Goal: Obtain resource: Obtain resource

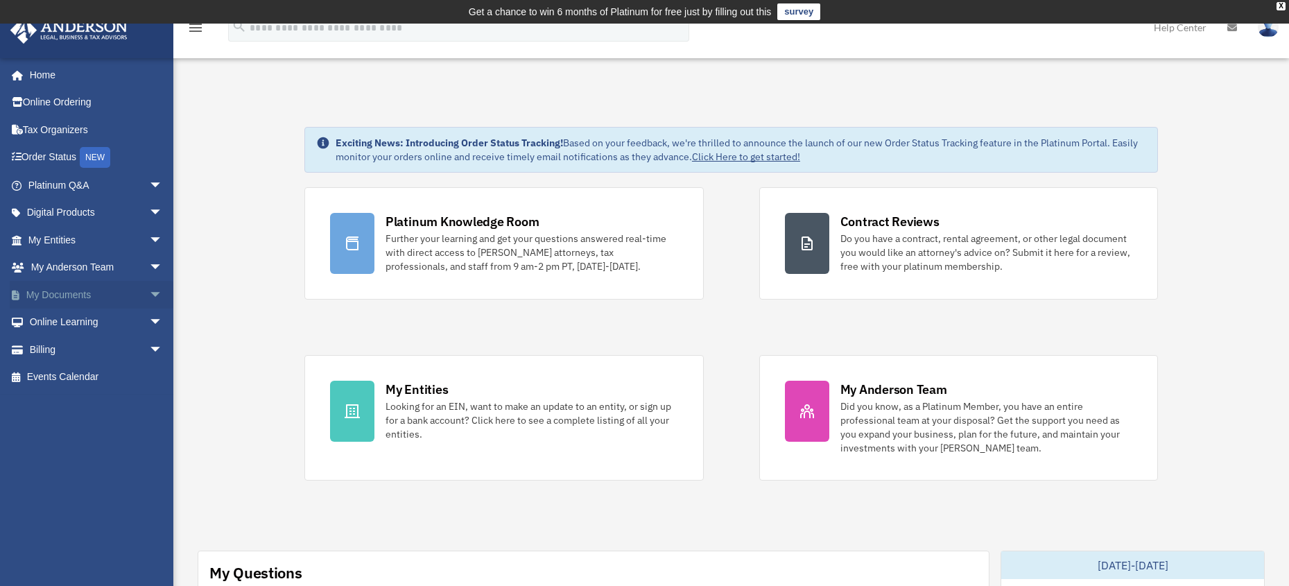
click at [72, 295] on link "My Documents arrow_drop_down" at bounding box center [97, 295] width 174 height 28
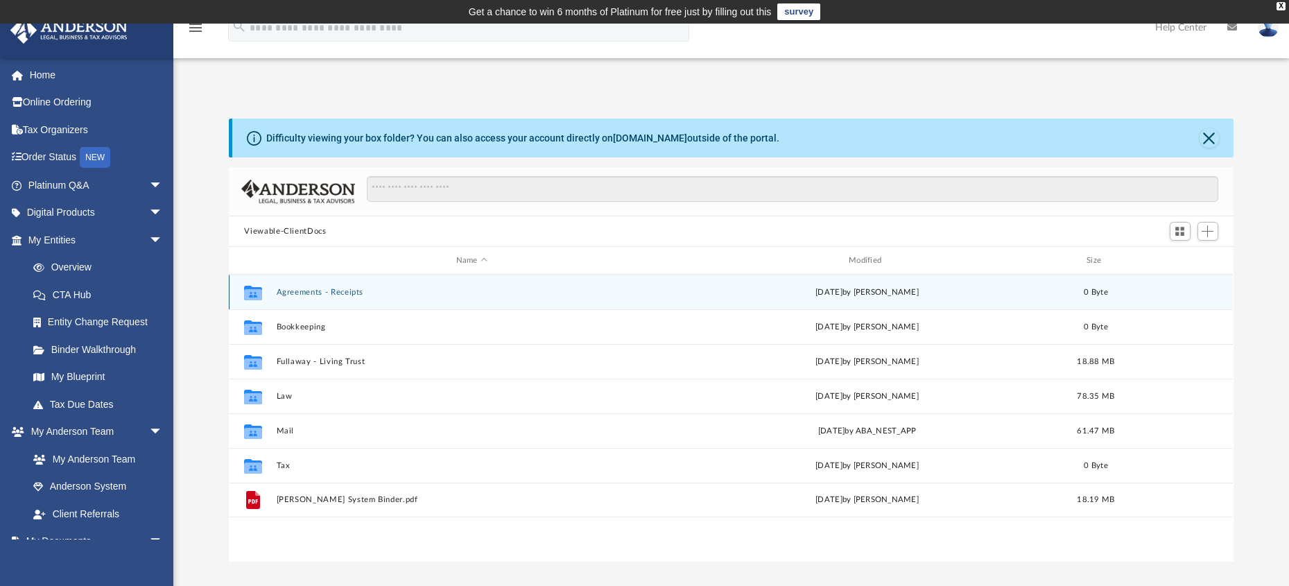
scroll to position [305, 993]
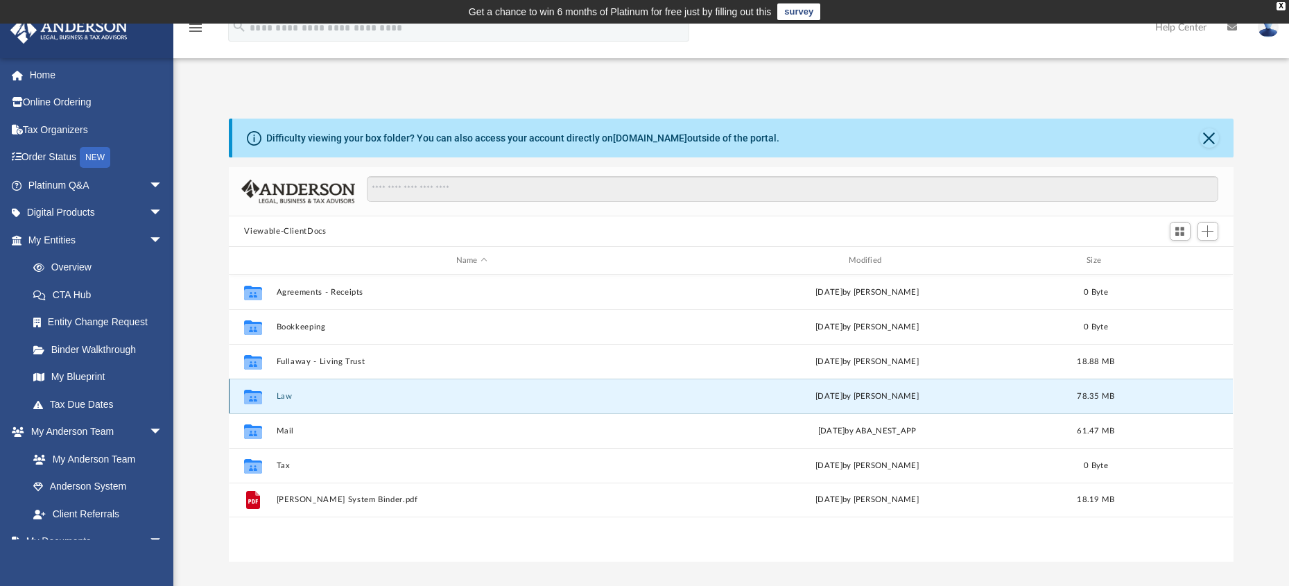
click at [282, 396] on button "Law" at bounding box center [472, 396] width 390 height 9
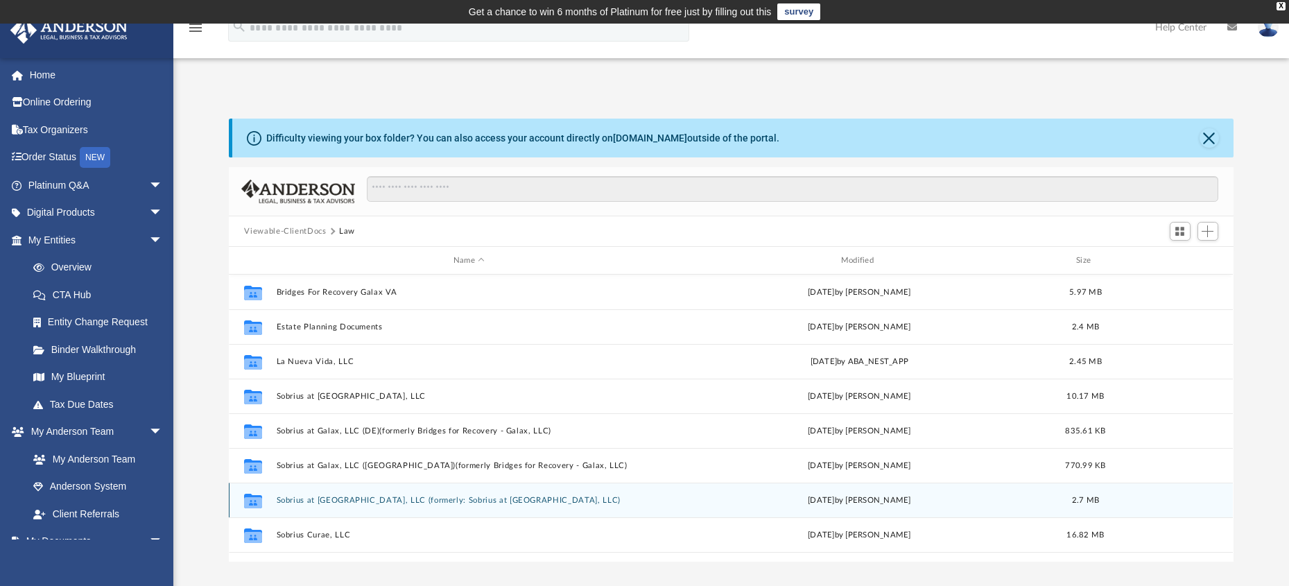
click at [338, 501] on button "Sobrius at Lynchburg, LLC (formerly: Sobrius at Bedford, LLC)" at bounding box center [469, 500] width 385 height 9
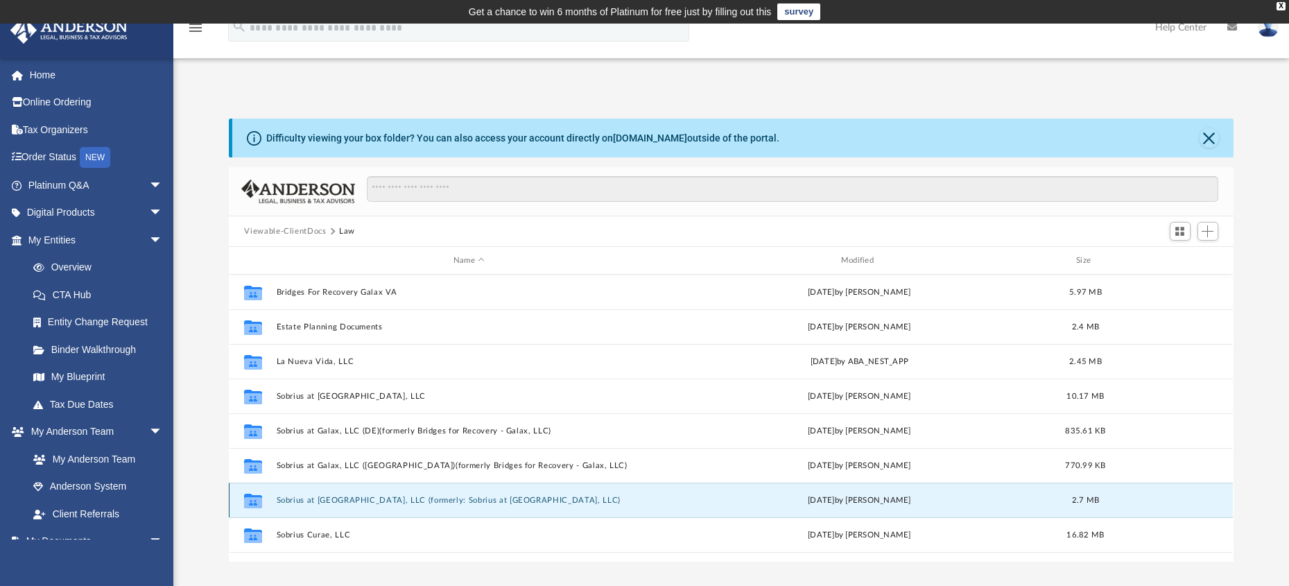
click at [338, 501] on button "Sobrius at Lynchburg, LLC (formerly: Sobrius at Bedford, LLC)" at bounding box center [469, 500] width 385 height 9
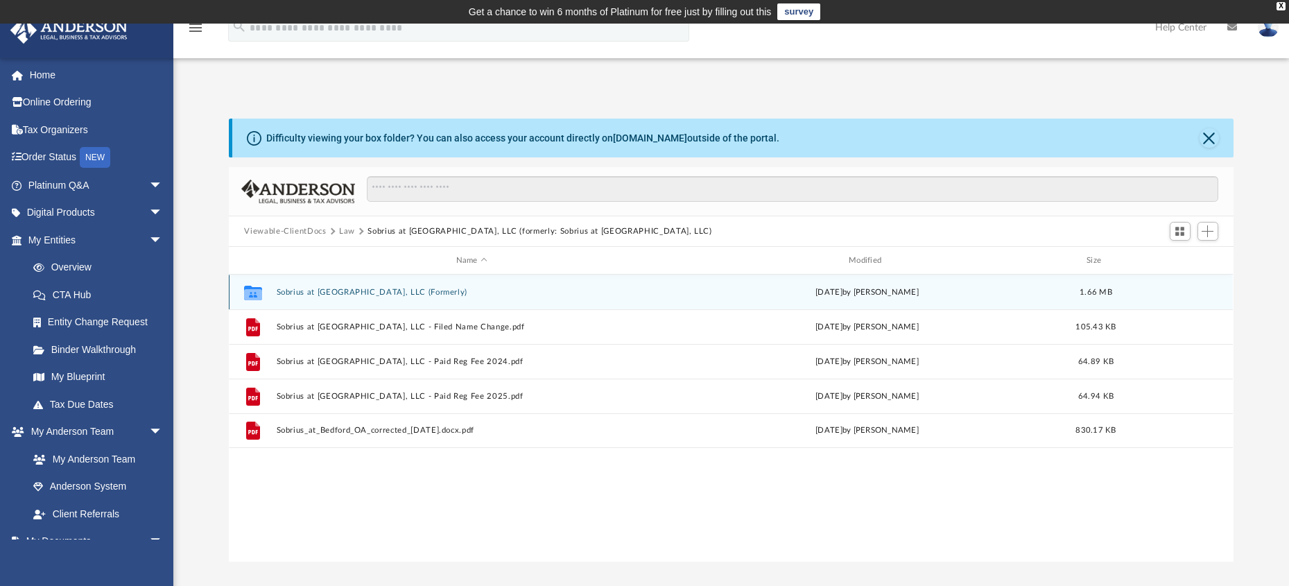
click at [340, 291] on button "Sobrius at Bedford, LLC (Formerly)" at bounding box center [472, 292] width 390 height 9
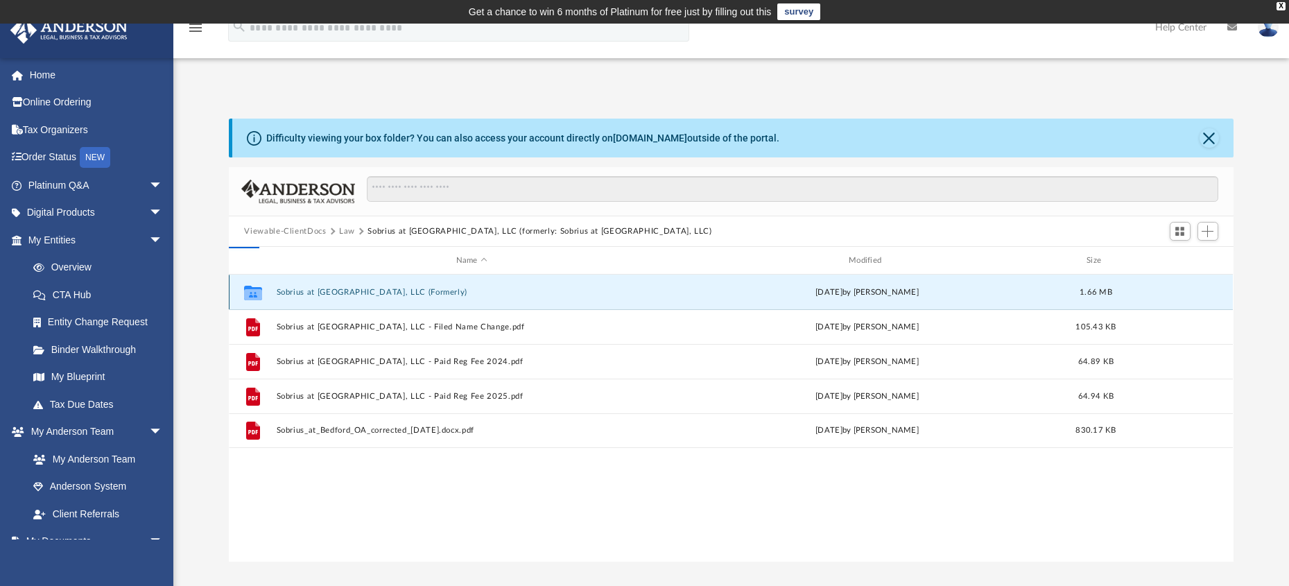
click at [340, 291] on button "Sobrius at Bedford, LLC (Formerly)" at bounding box center [472, 292] width 390 height 9
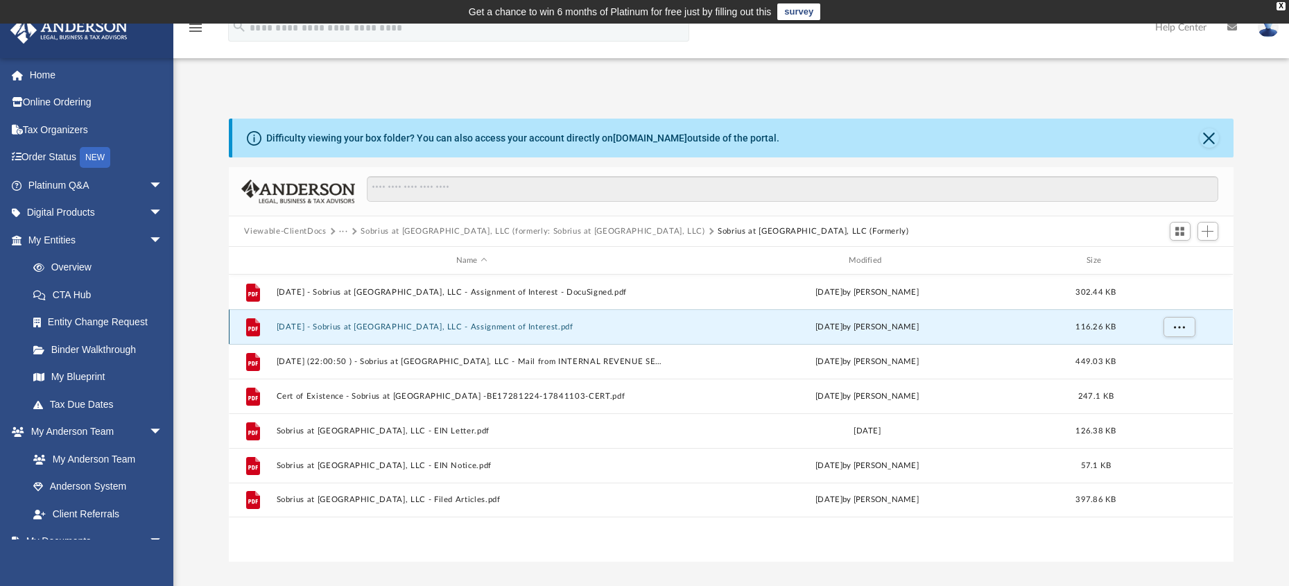
click at [419, 330] on button "2023.07.01 - Sobrius at Bedford, LLC - Assignment of Interest.pdf" at bounding box center [472, 326] width 390 height 9
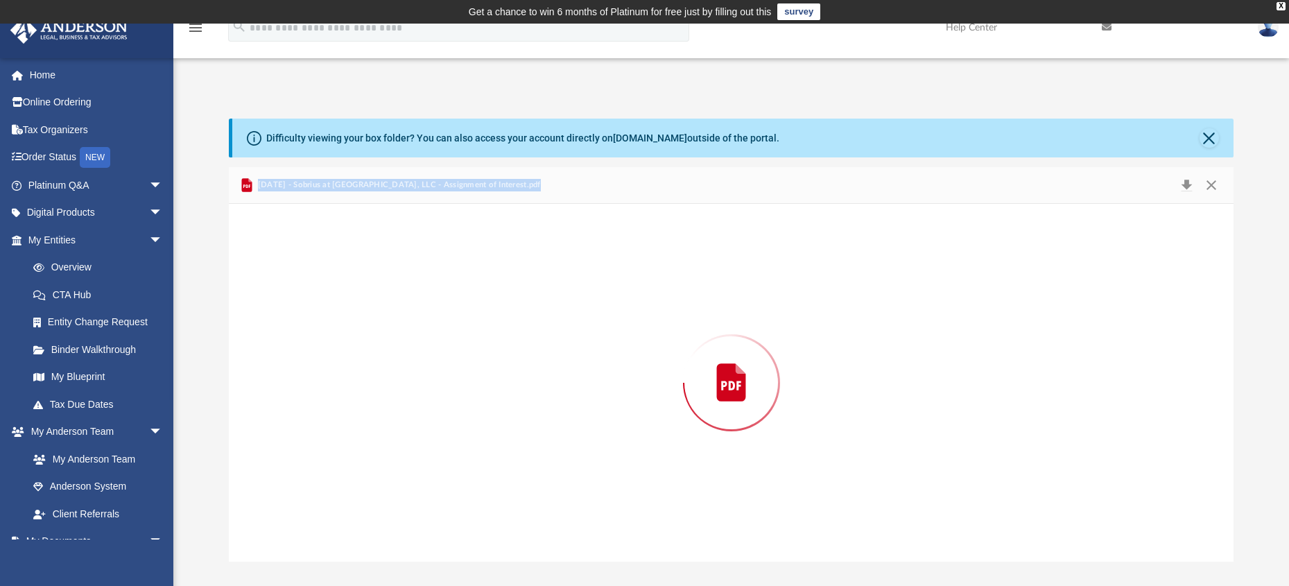
click at [419, 330] on div "Preview" at bounding box center [731, 383] width 1004 height 358
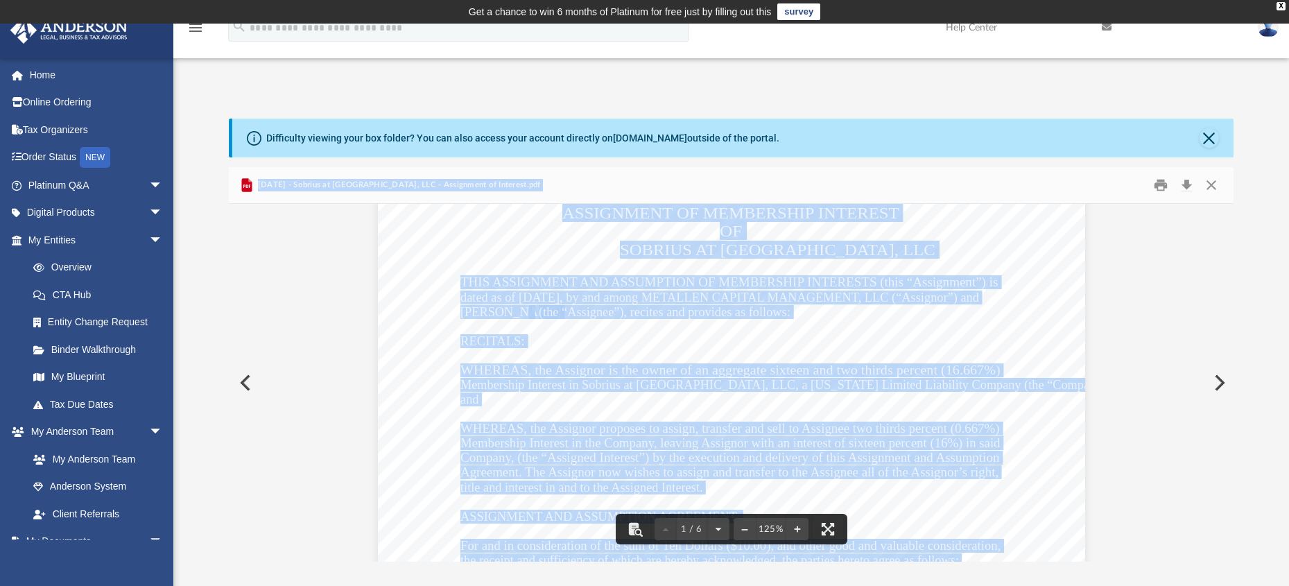
scroll to position [69, 0]
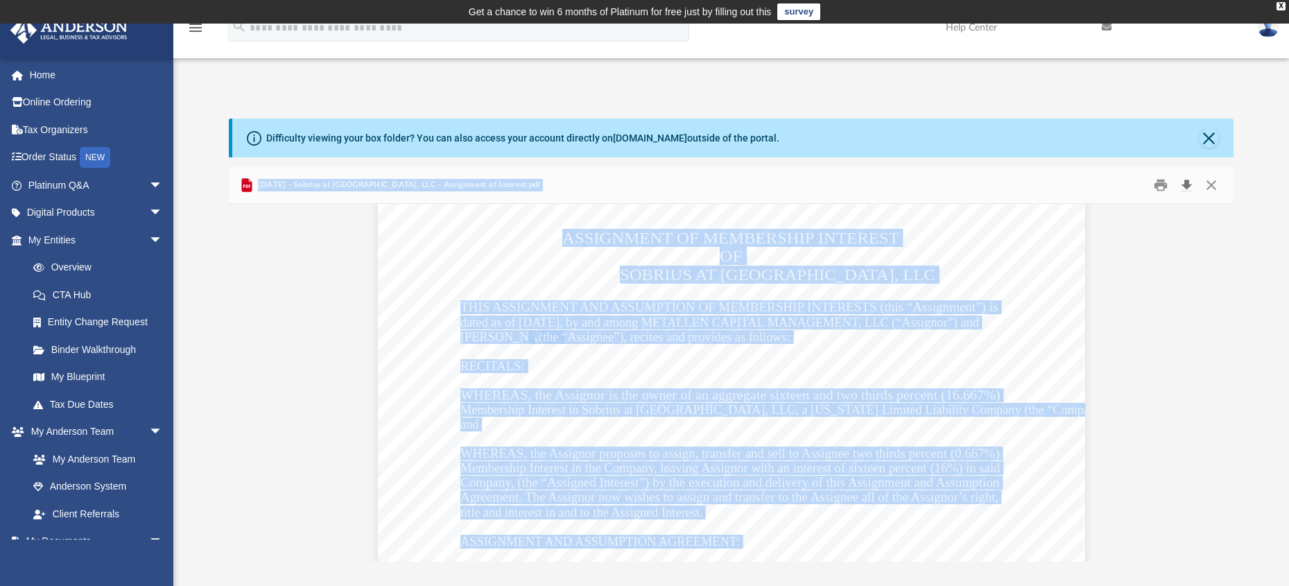
click at [1186, 185] on button "Download" at bounding box center [1186, 185] width 25 height 21
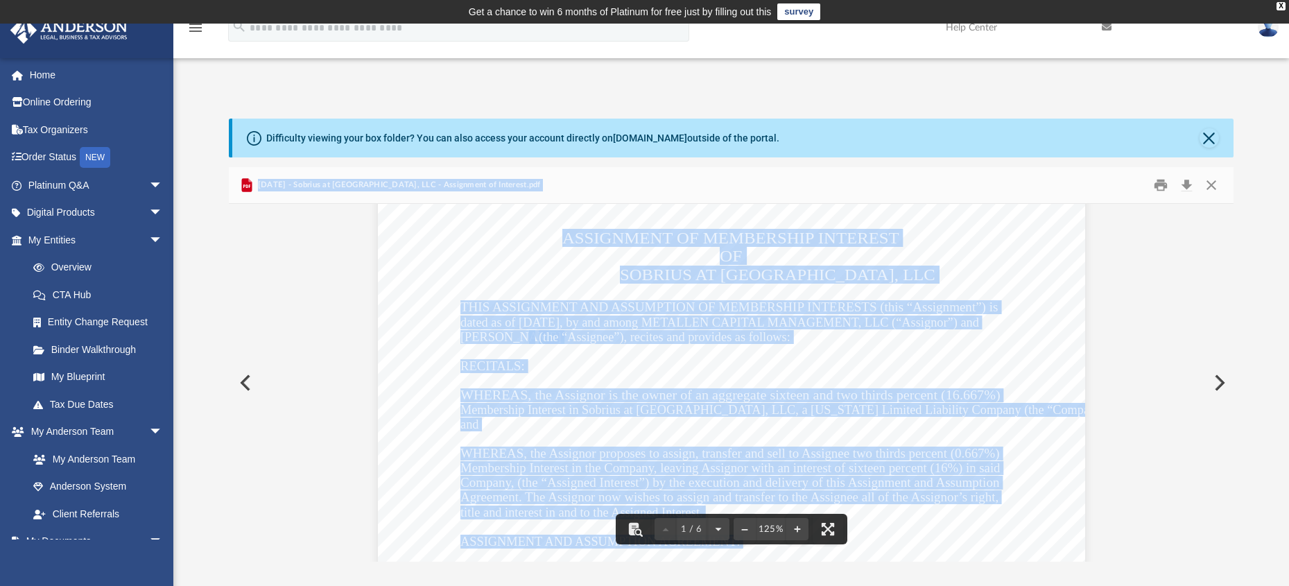
click at [1209, 138] on button "Close" at bounding box center [1208, 137] width 19 height 19
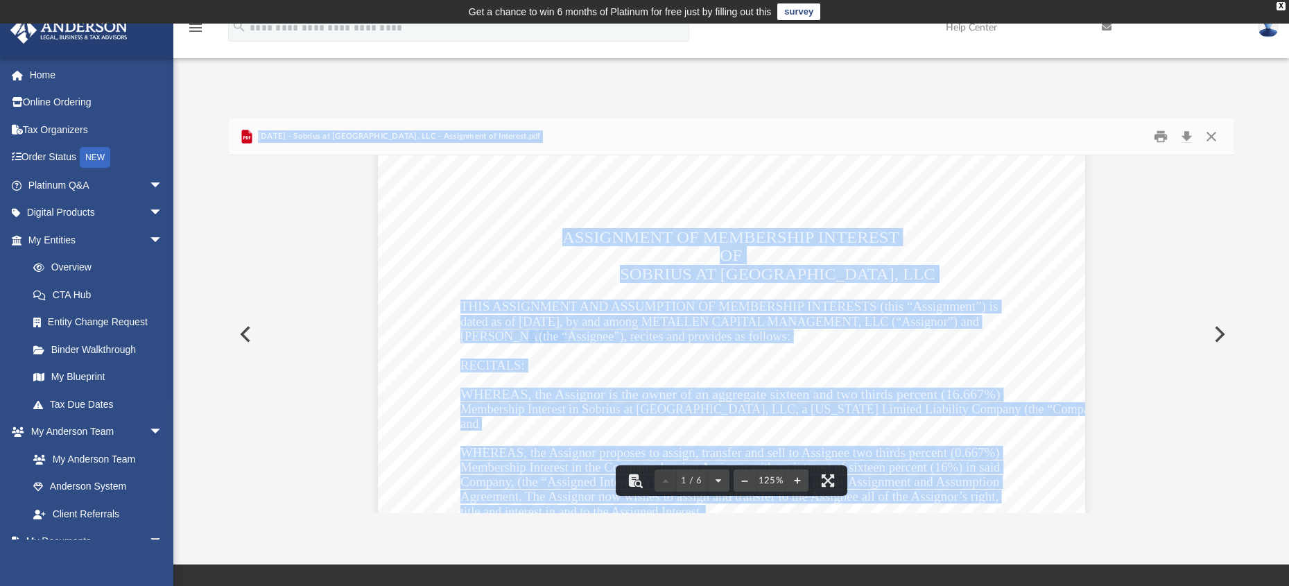
scroll to position [0, 0]
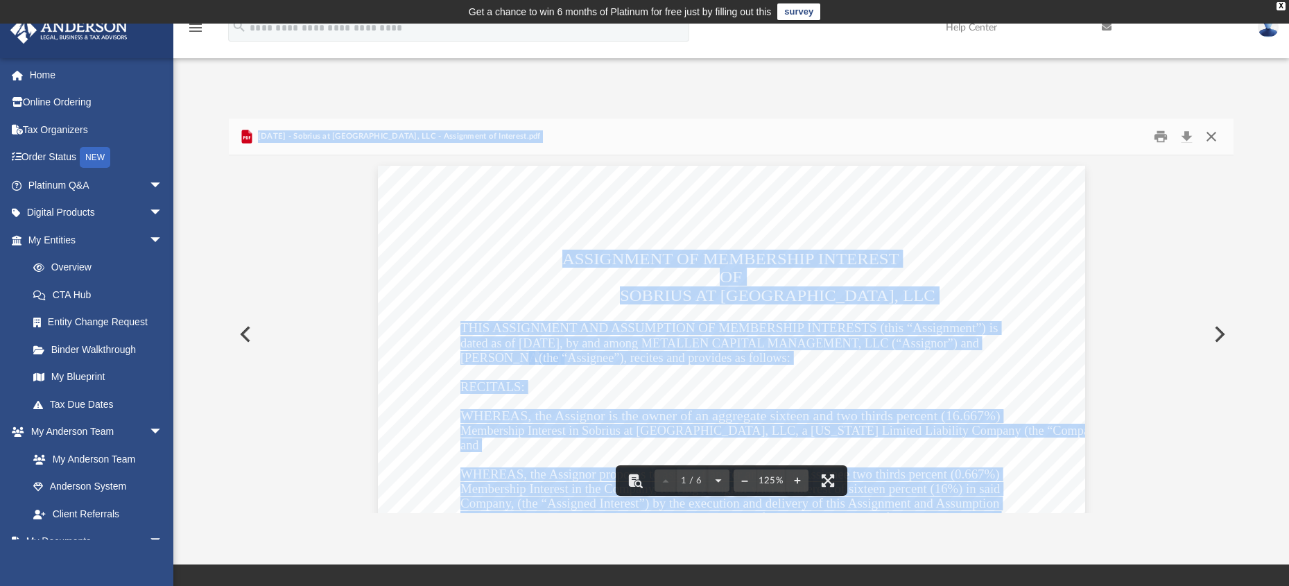
click at [1210, 134] on button "Close" at bounding box center [1211, 136] width 25 height 21
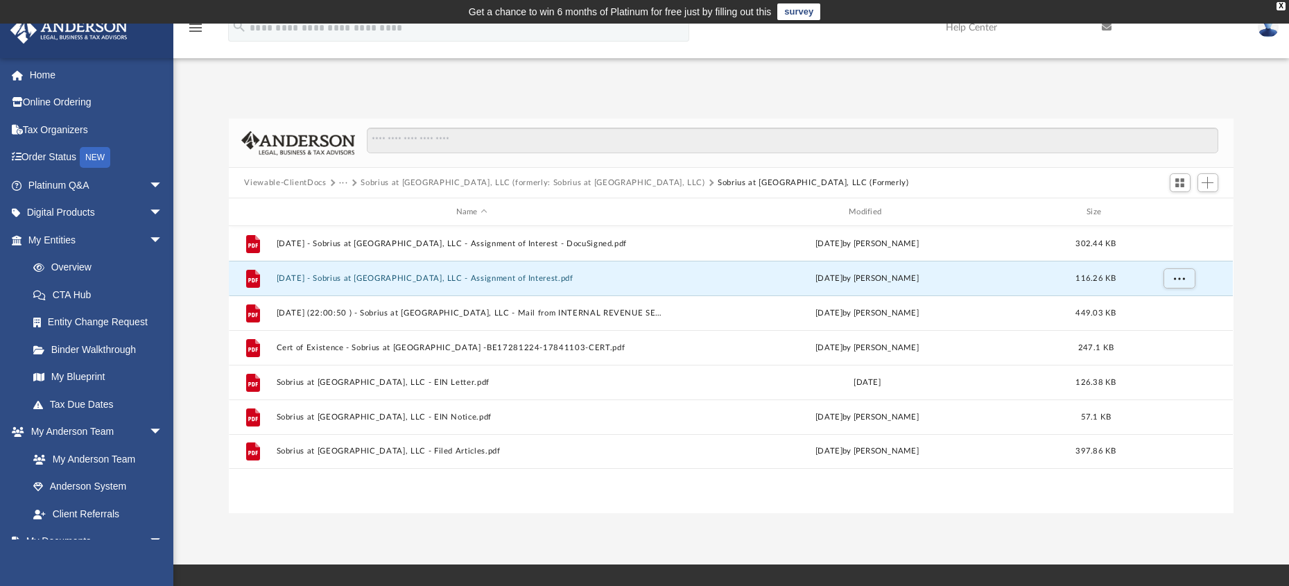
click at [320, 183] on button "Viewable-ClientDocs" at bounding box center [285, 183] width 82 height 12
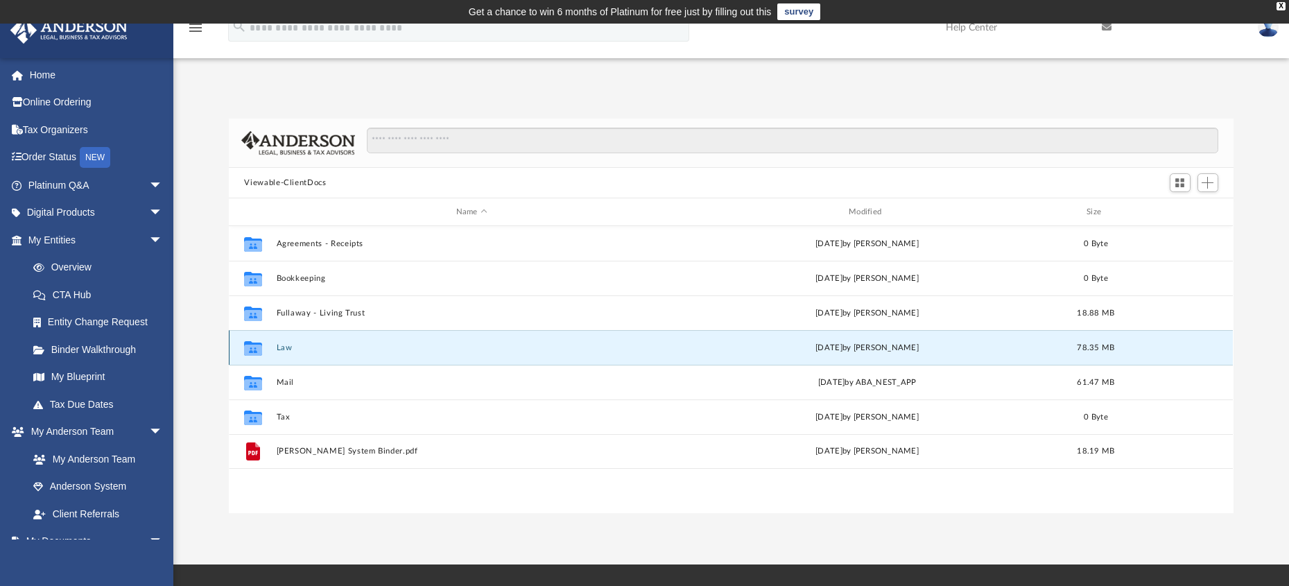
click at [294, 348] on button "Law" at bounding box center [472, 347] width 390 height 9
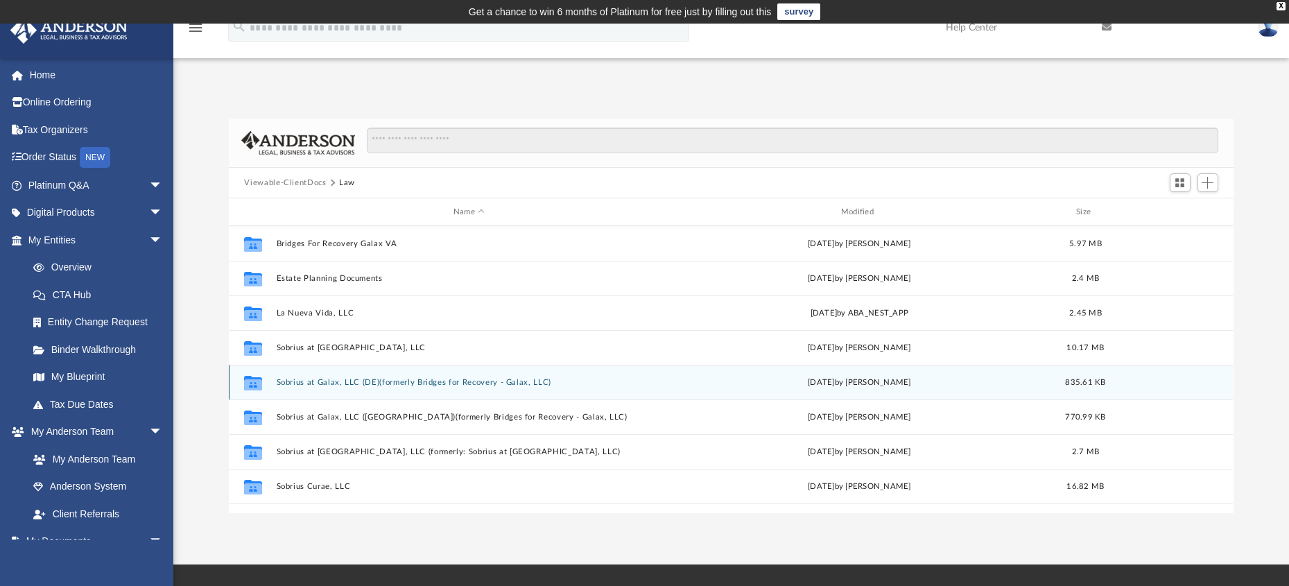
click at [330, 383] on button "Sobrius at Galax, LLC (DE)(formerly Bridges for Recovery - Galax, LLC)" at bounding box center [469, 382] width 385 height 9
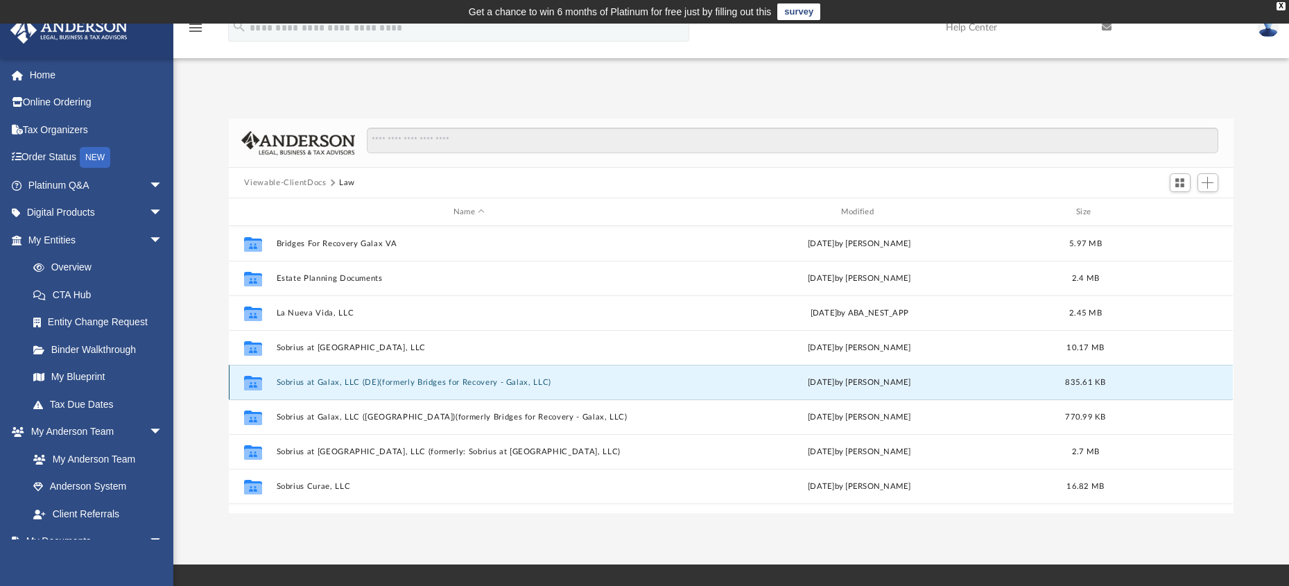
click at [330, 383] on button "Sobrius at Galax, LLC (DE)(formerly Bridges for Recovery - Galax, LLC)" at bounding box center [469, 382] width 385 height 9
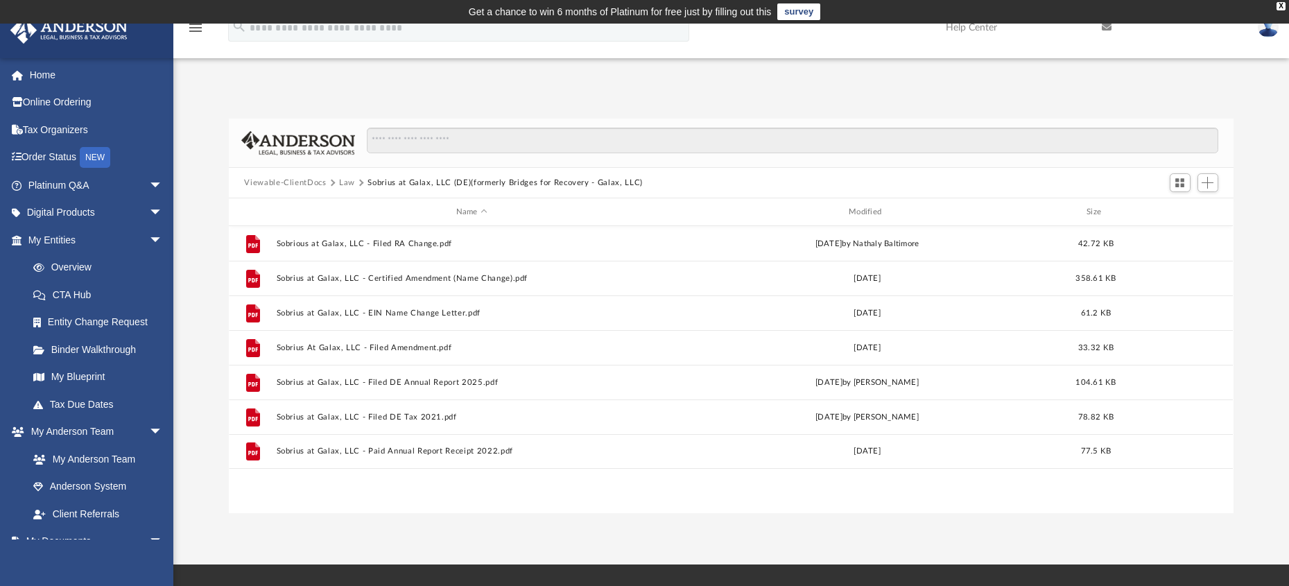
click at [441, 183] on button "Sobrius at Galax, LLC (DE)(formerly Bridges for Recovery - Galax, LLC)" at bounding box center [504, 183] width 275 height 12
click at [355, 182] on button "Law" at bounding box center [347, 183] width 16 height 12
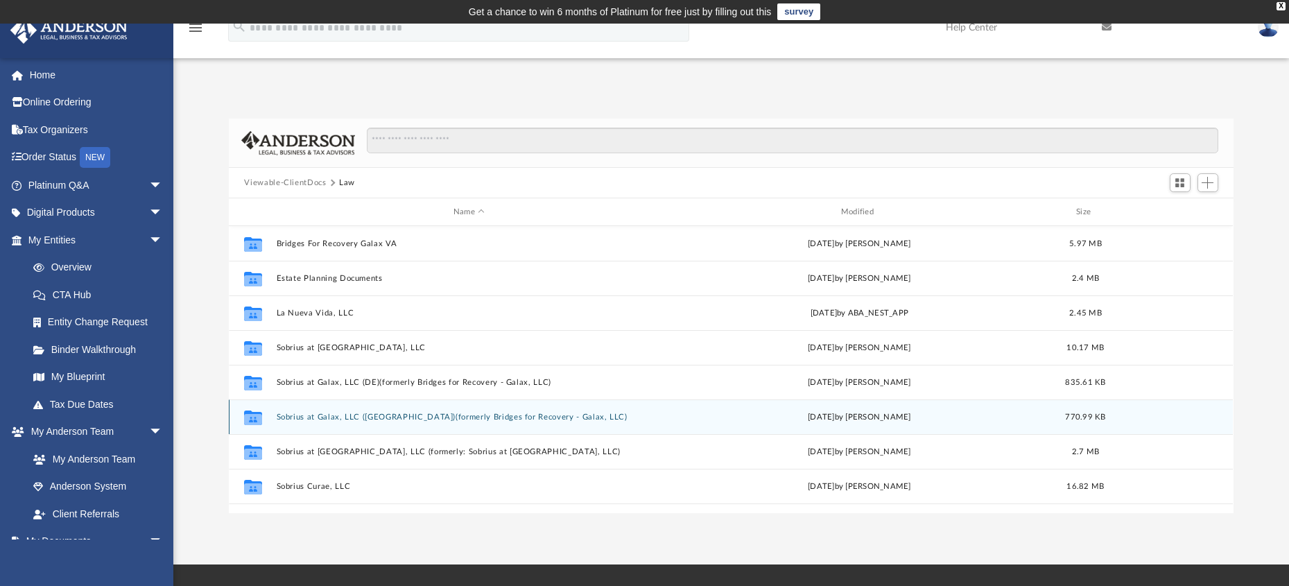
click at [332, 415] on button "Sobrius at Galax, LLC (VA)(formerly Bridges for Recovery - Galax, LLC)" at bounding box center [469, 417] width 385 height 9
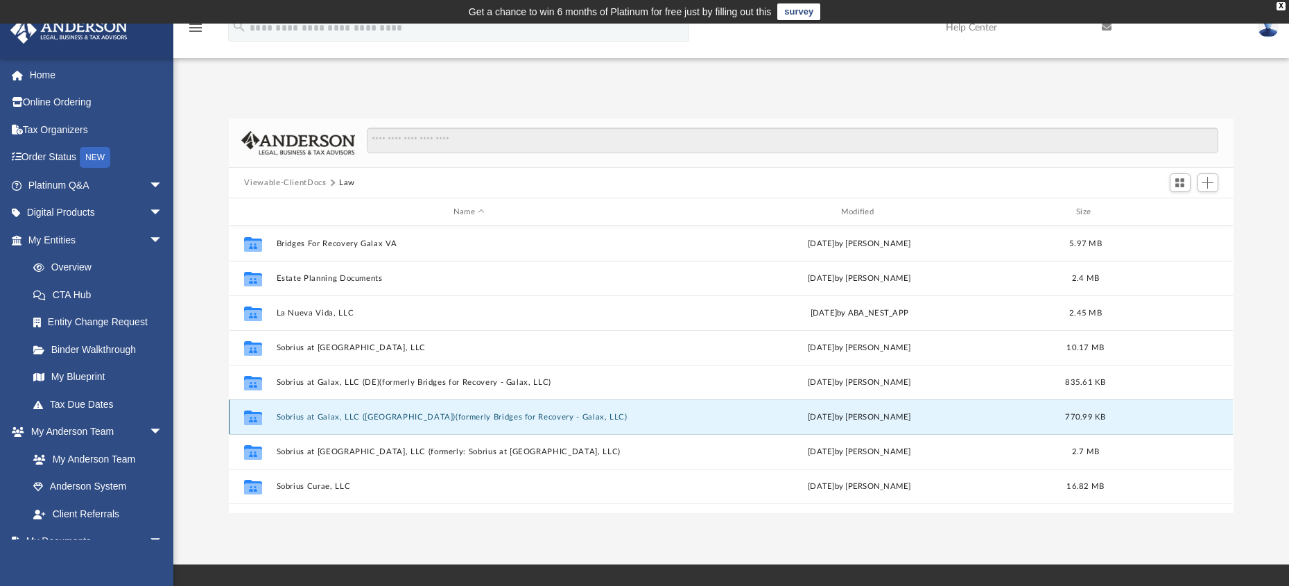
click at [332, 415] on button "Sobrius at Galax, LLC (VA)(formerly Bridges for Recovery - Galax, LLC)" at bounding box center [469, 417] width 385 height 9
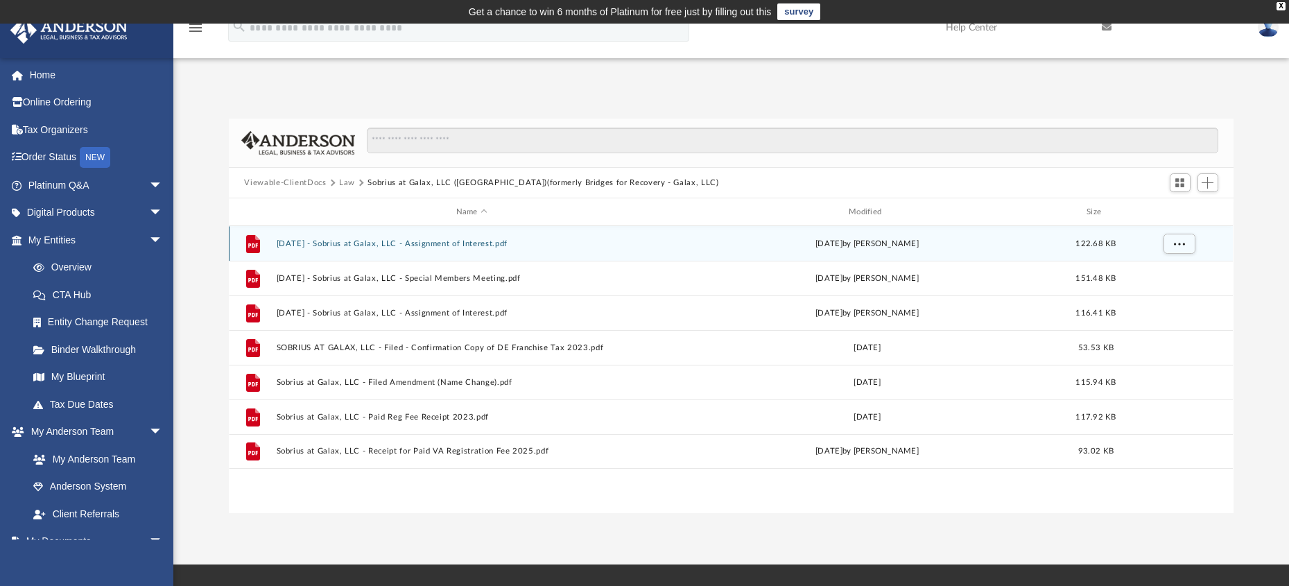
click at [419, 245] on button "2022.05.04 - Sobrius at Galax, LLC - Assignment of Interest.pdf" at bounding box center [472, 243] width 390 height 9
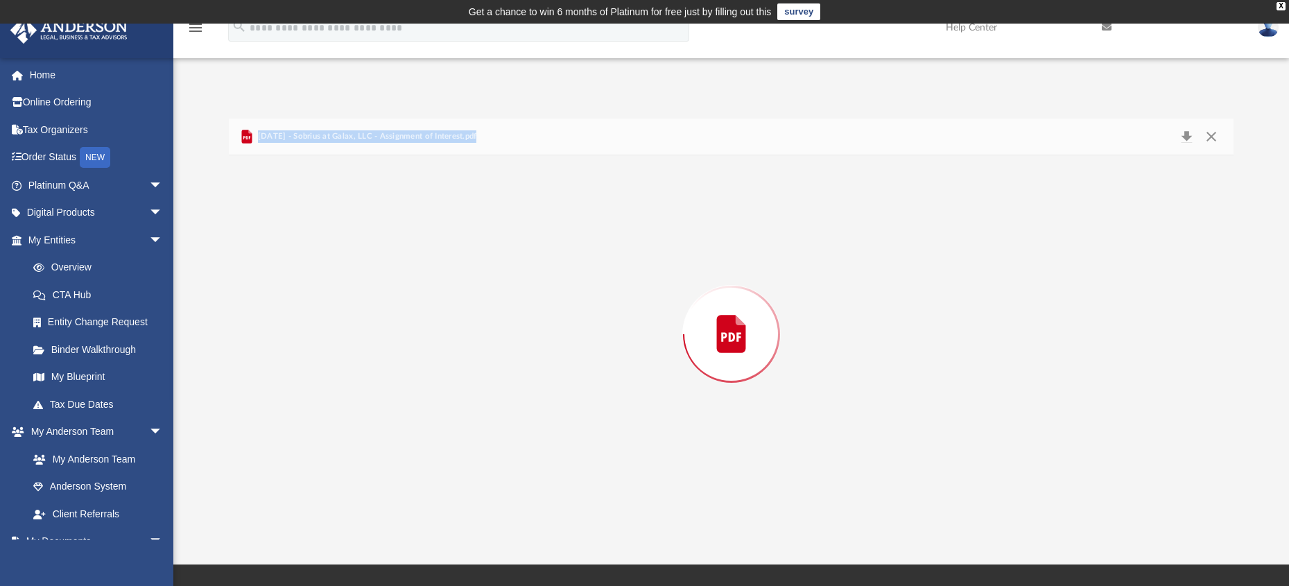
click at [419, 245] on div "Preview" at bounding box center [731, 334] width 1004 height 358
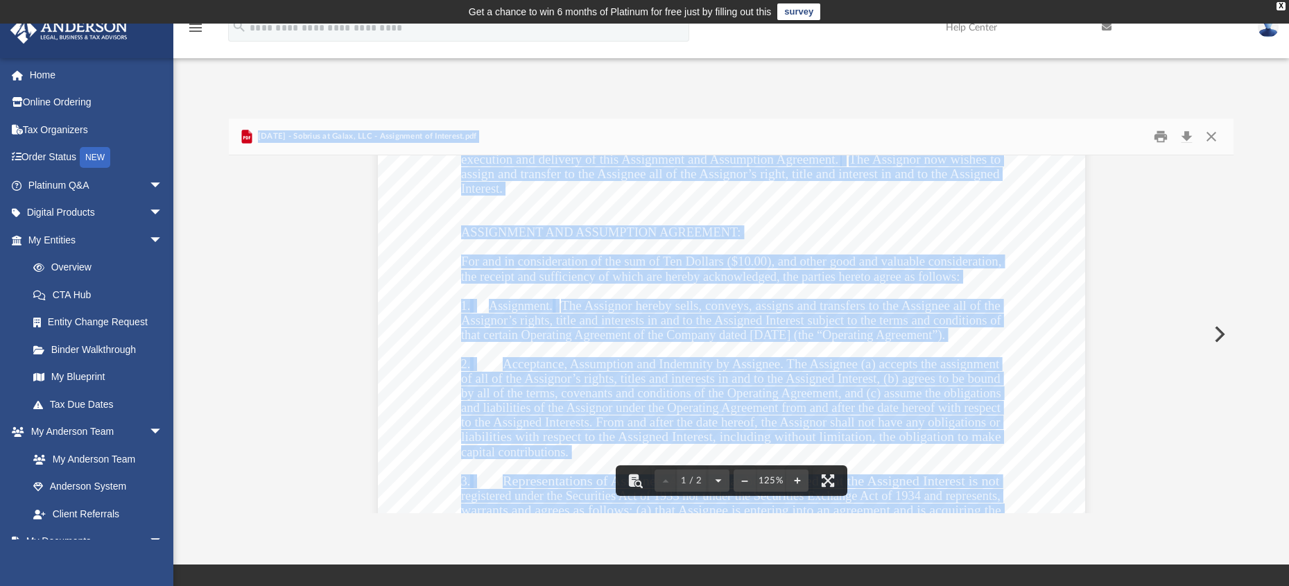
scroll to position [347, 0]
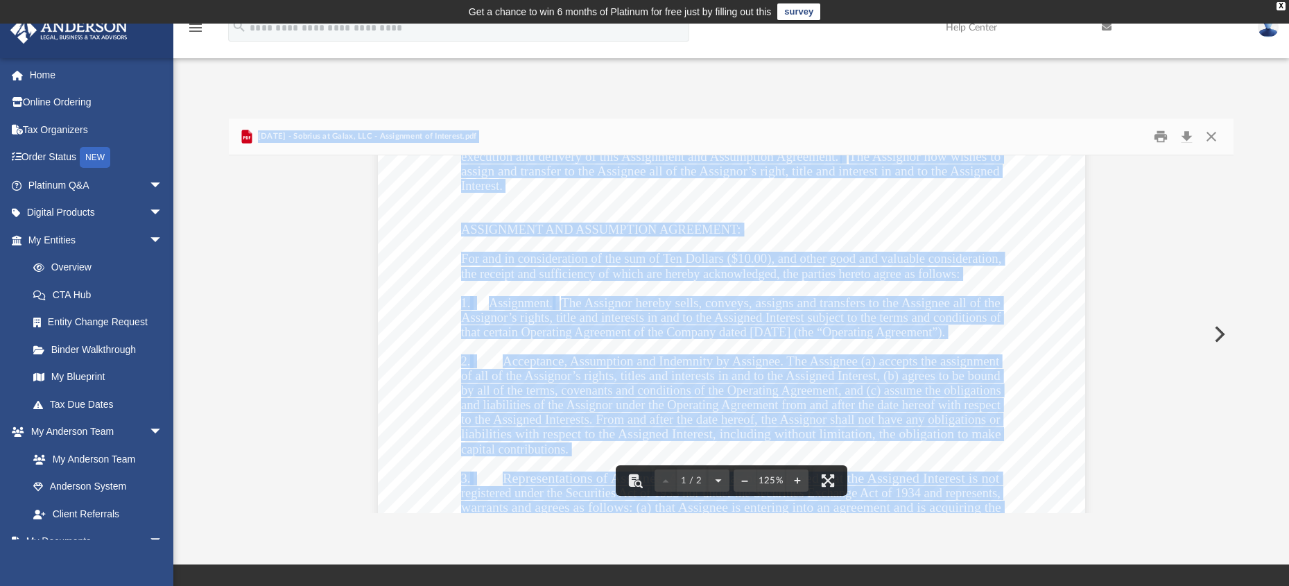
click at [1020, 337] on div "Assignment of Membership Interest Page 1 of 2 ASSIGNMENT OF MEMBERSHIP INTEREST…" at bounding box center [731, 276] width 707 height 915
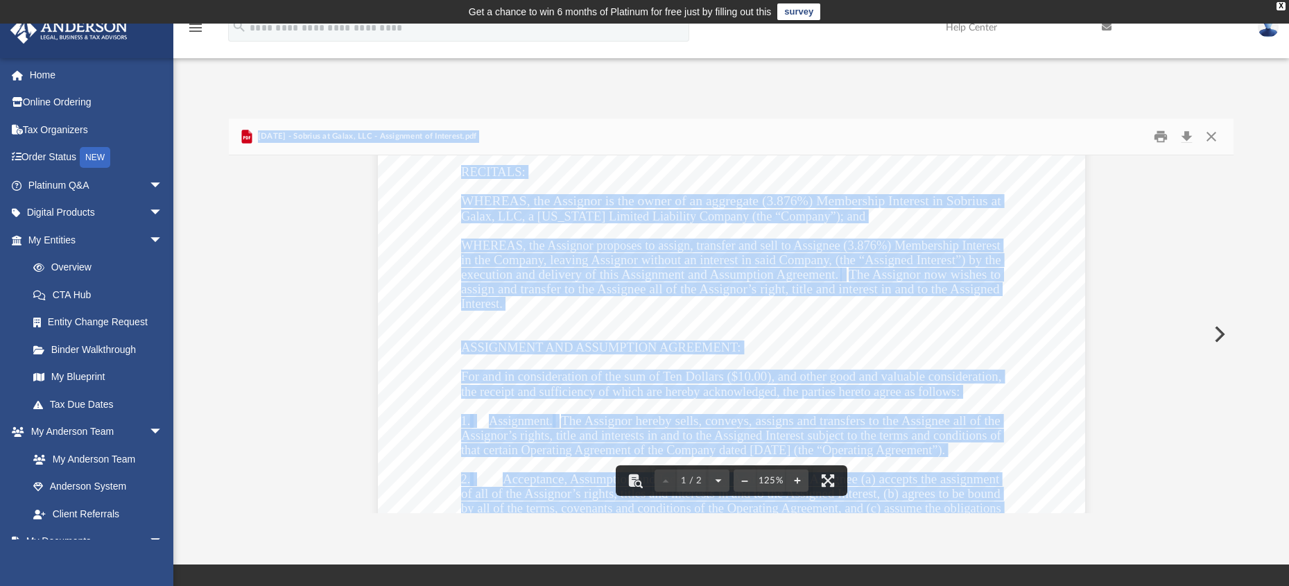
scroll to position [0, 0]
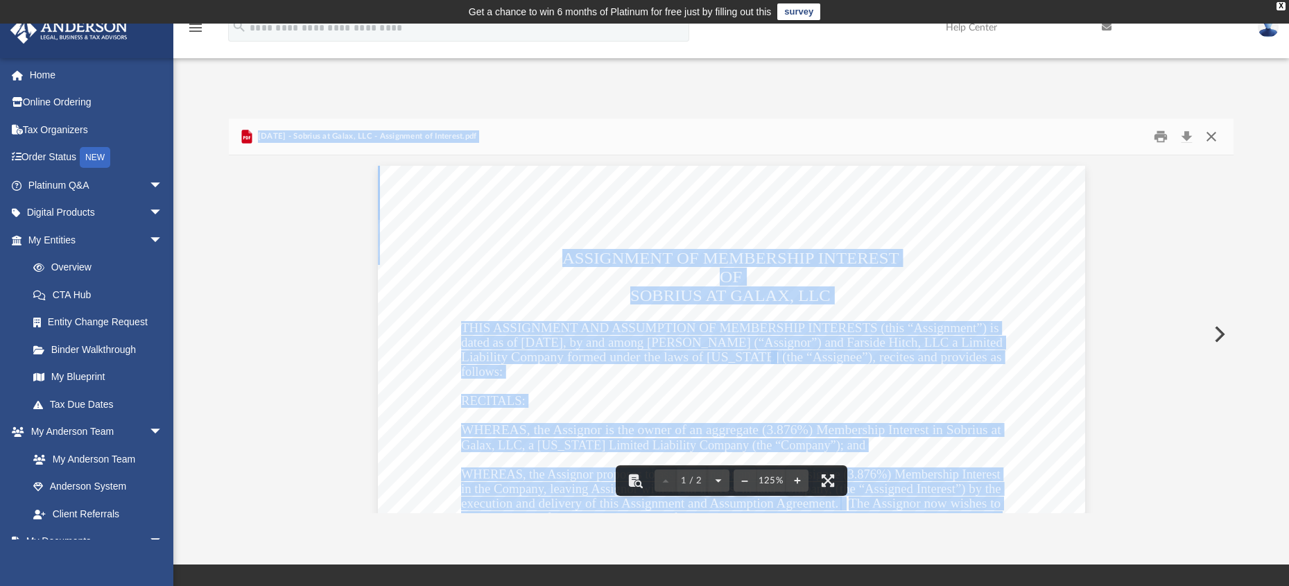
click at [1215, 139] on button "Close" at bounding box center [1211, 136] width 25 height 21
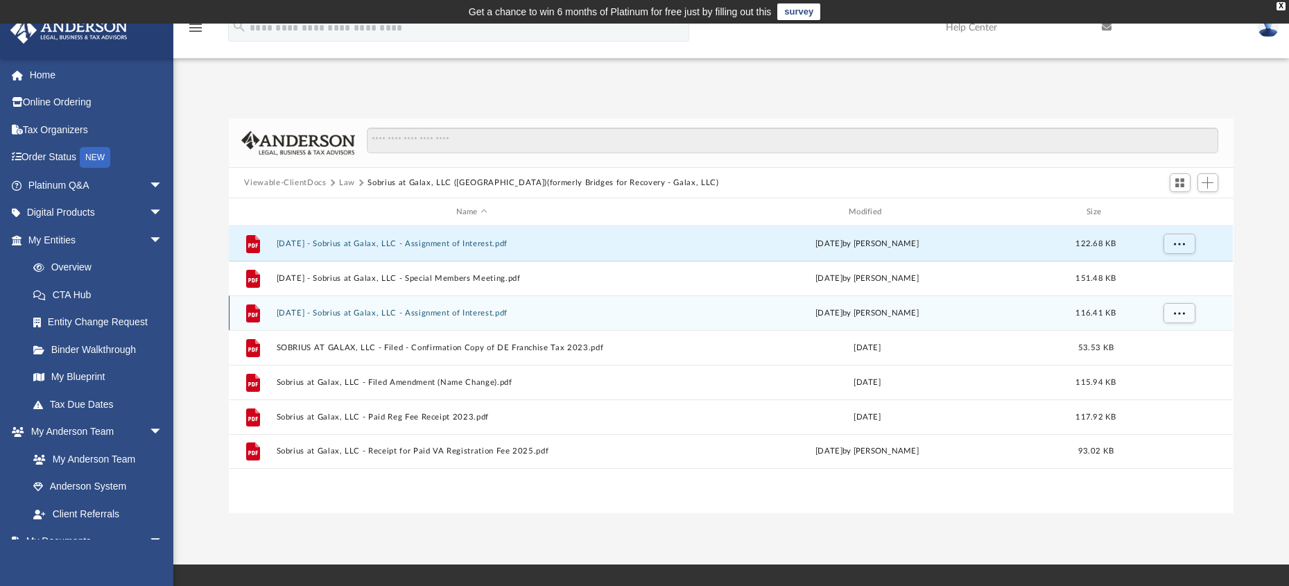
click at [480, 312] on button "2023.07.01 - Sobrius at Galax, LLC - Assignment of Interest.pdf" at bounding box center [472, 313] width 390 height 9
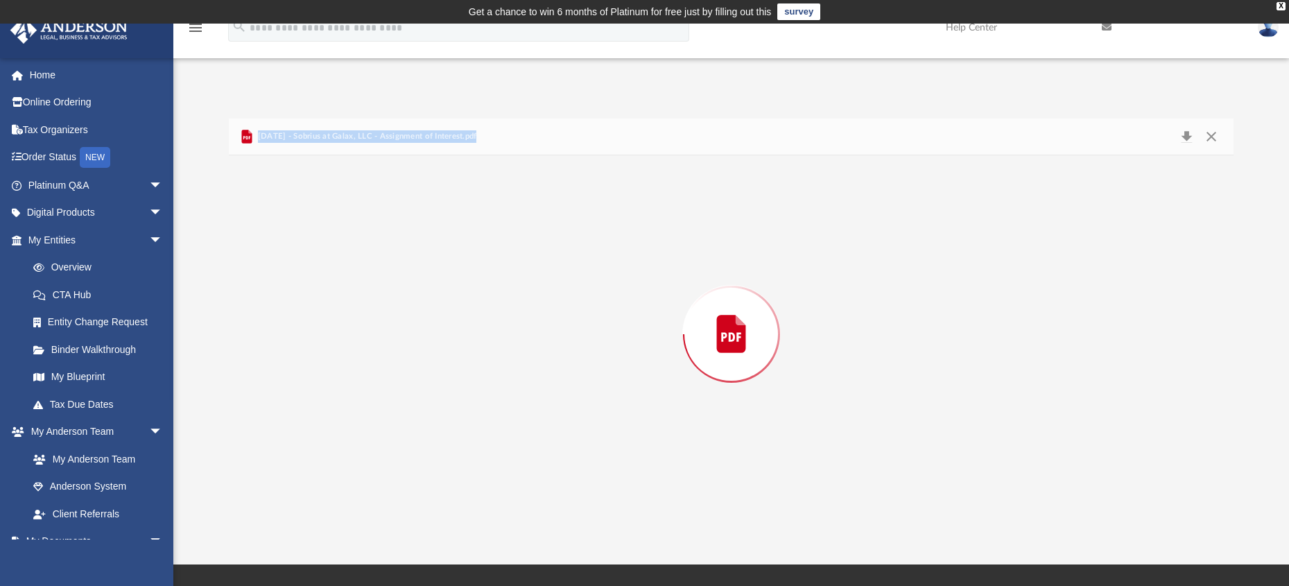
click at [480, 312] on div "Preview" at bounding box center [731, 334] width 1004 height 358
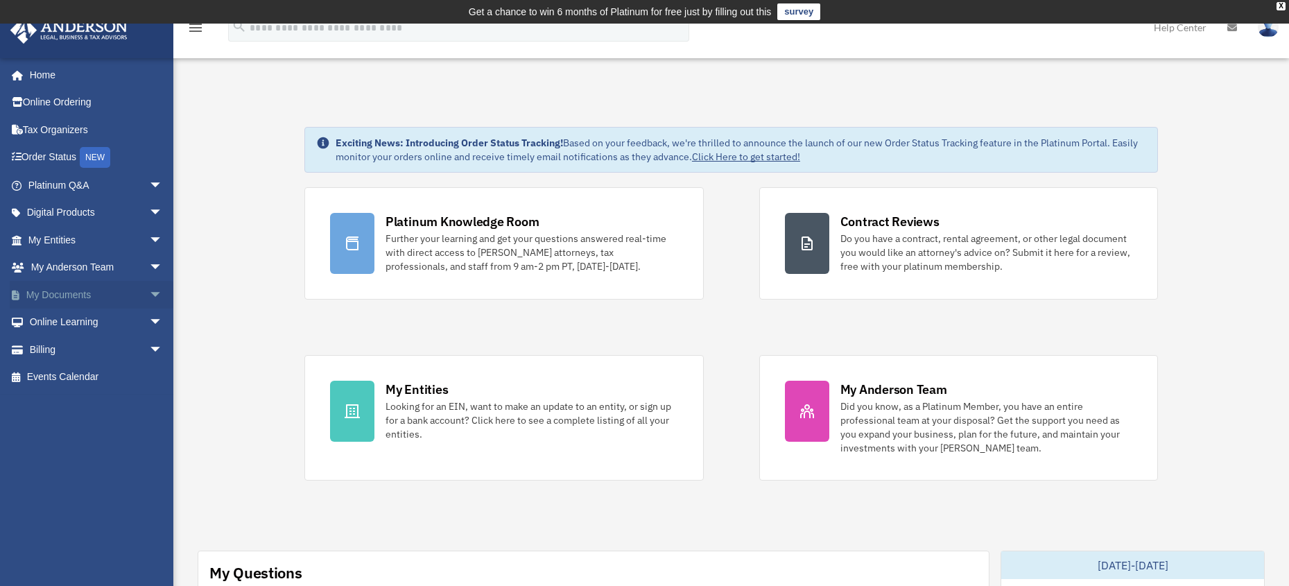
click at [64, 291] on link "My Documents arrow_drop_down" at bounding box center [97, 295] width 174 height 28
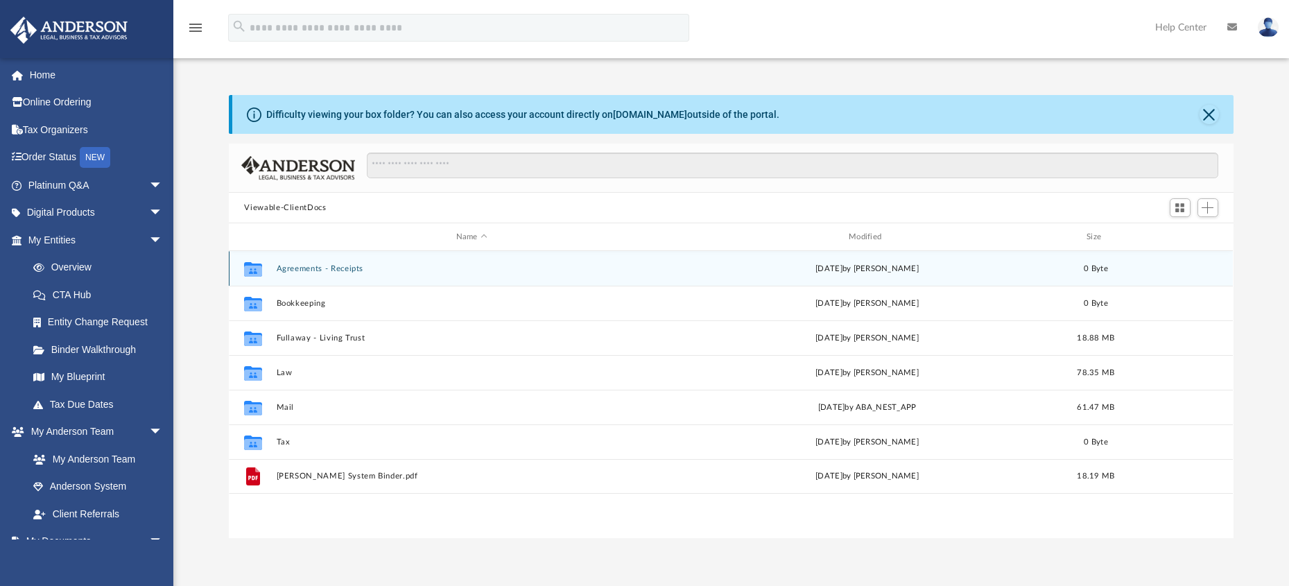
scroll to position [305, 993]
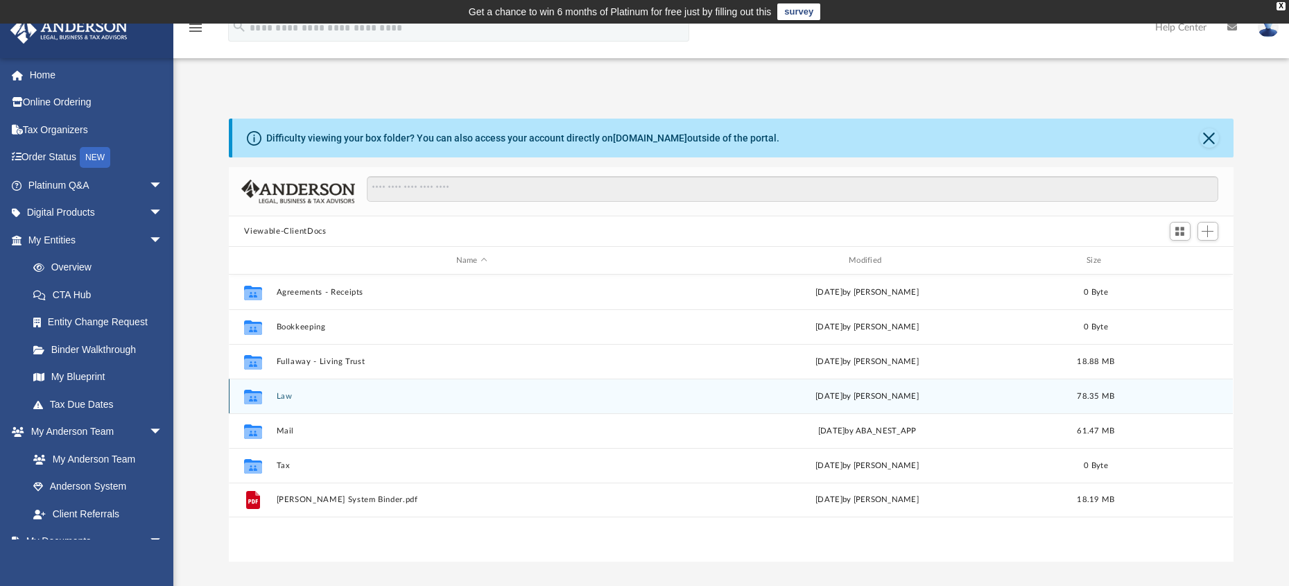
click at [280, 396] on button "Law" at bounding box center [472, 396] width 390 height 9
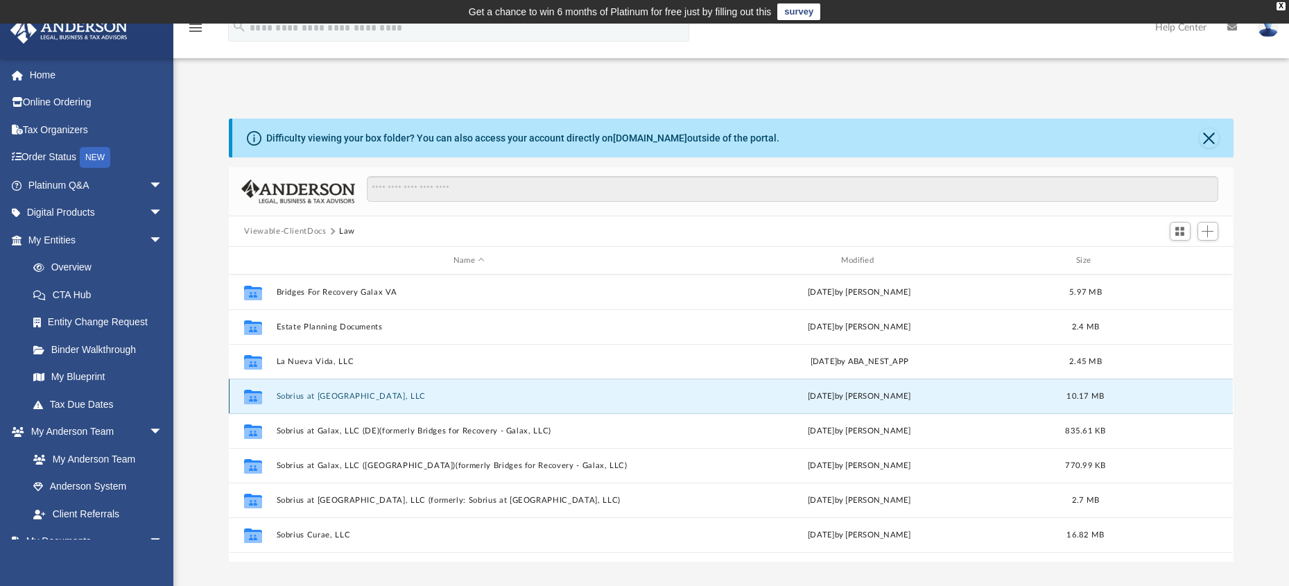
click at [280, 396] on button "Sobrius at [GEOGRAPHIC_DATA], LLC" at bounding box center [469, 396] width 385 height 9
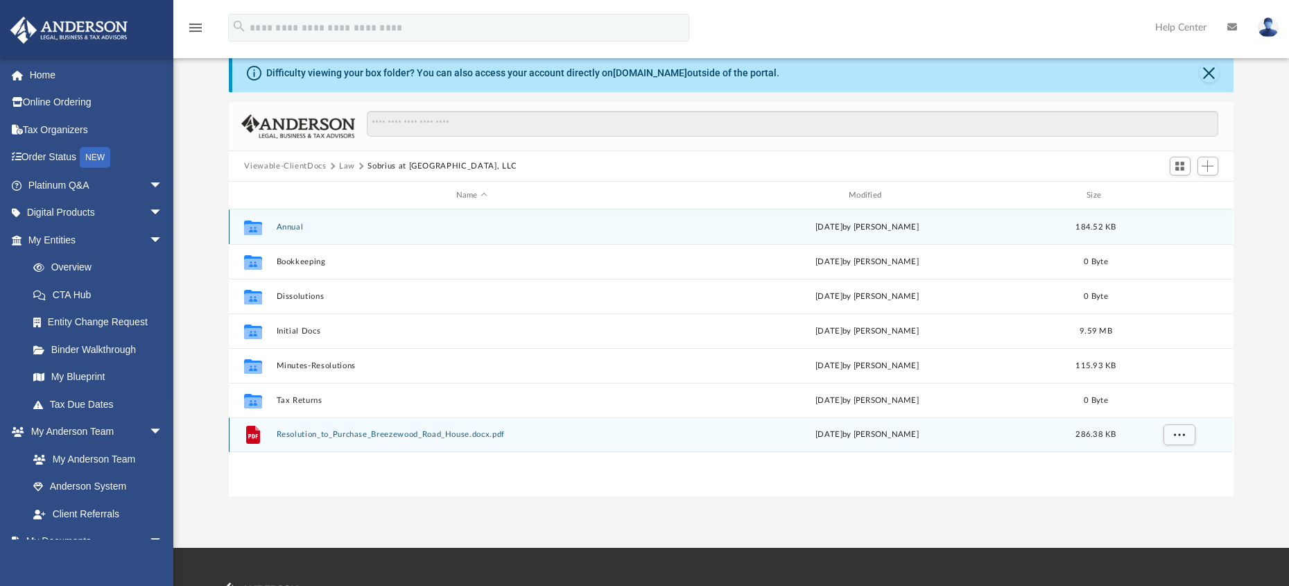
scroll to position [0, 0]
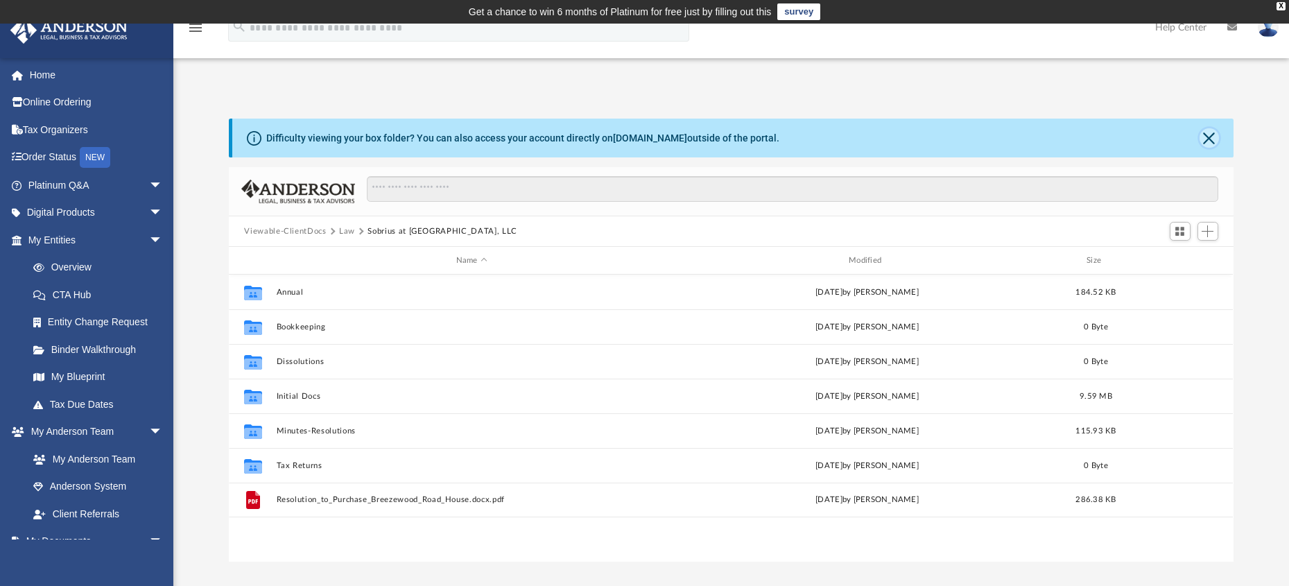
click at [1208, 139] on button "Close" at bounding box center [1208, 137] width 19 height 19
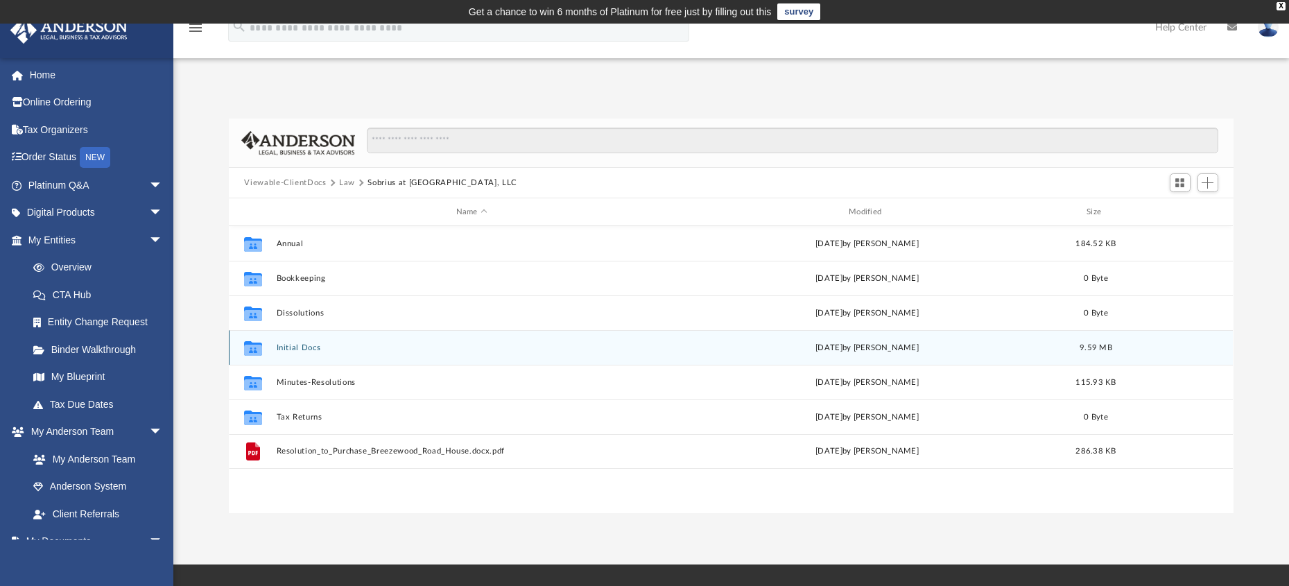
click at [290, 347] on button "Initial Docs" at bounding box center [472, 347] width 390 height 9
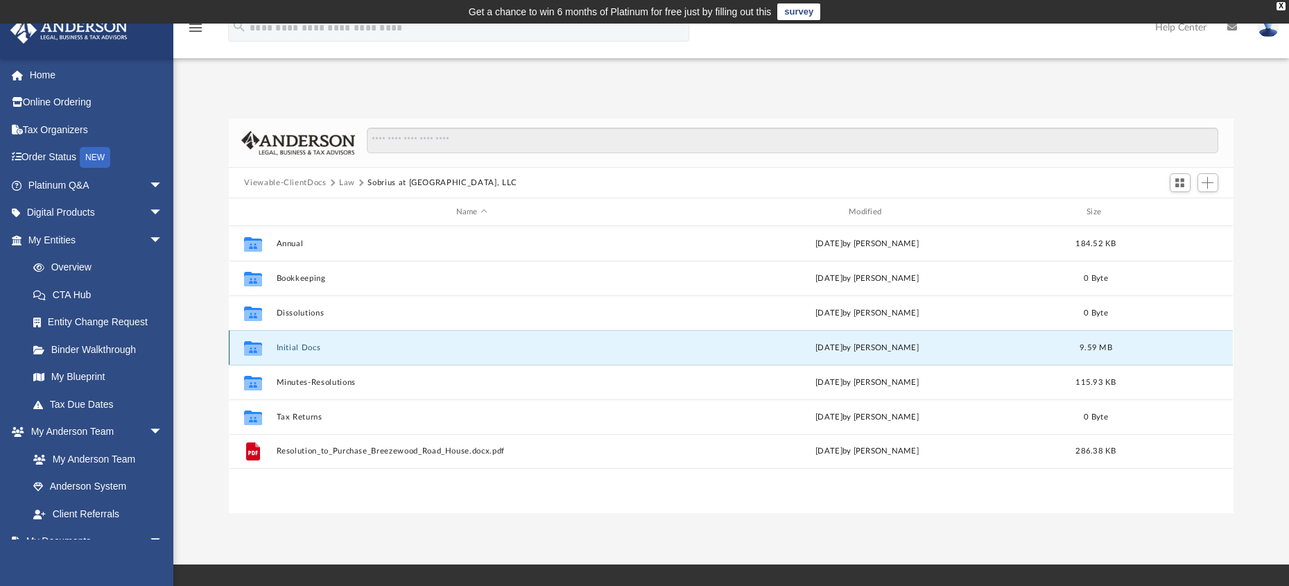
click at [290, 347] on button "Initial Docs" at bounding box center [472, 347] width 390 height 9
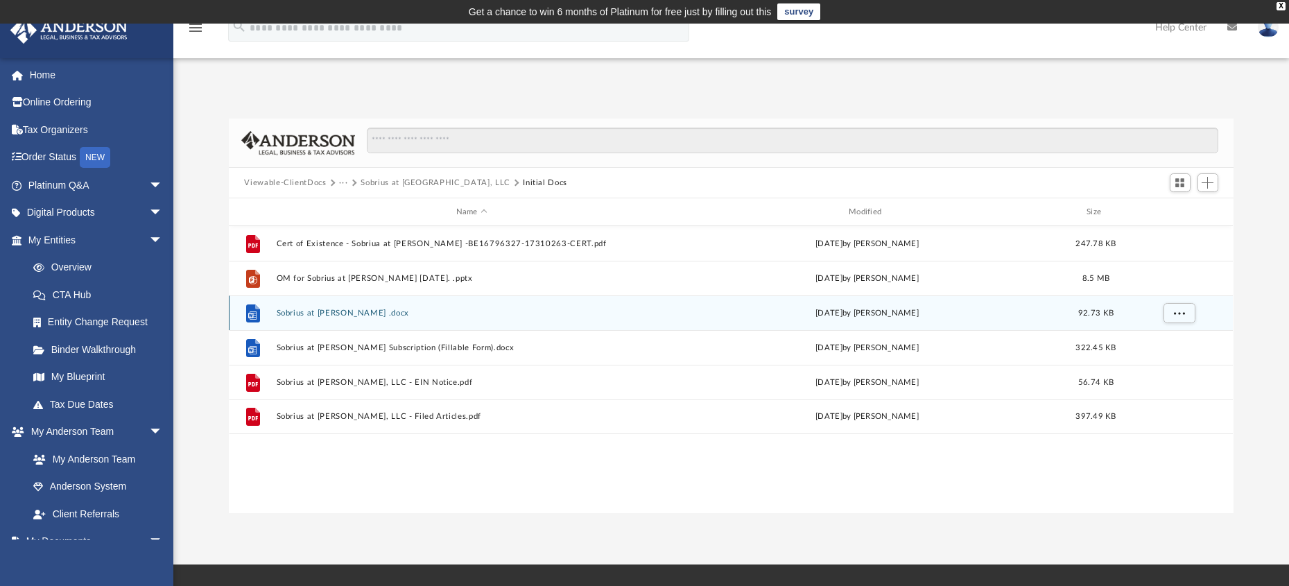
click at [343, 314] on button "Sobrius at Bassett OA .docx" at bounding box center [472, 313] width 390 height 9
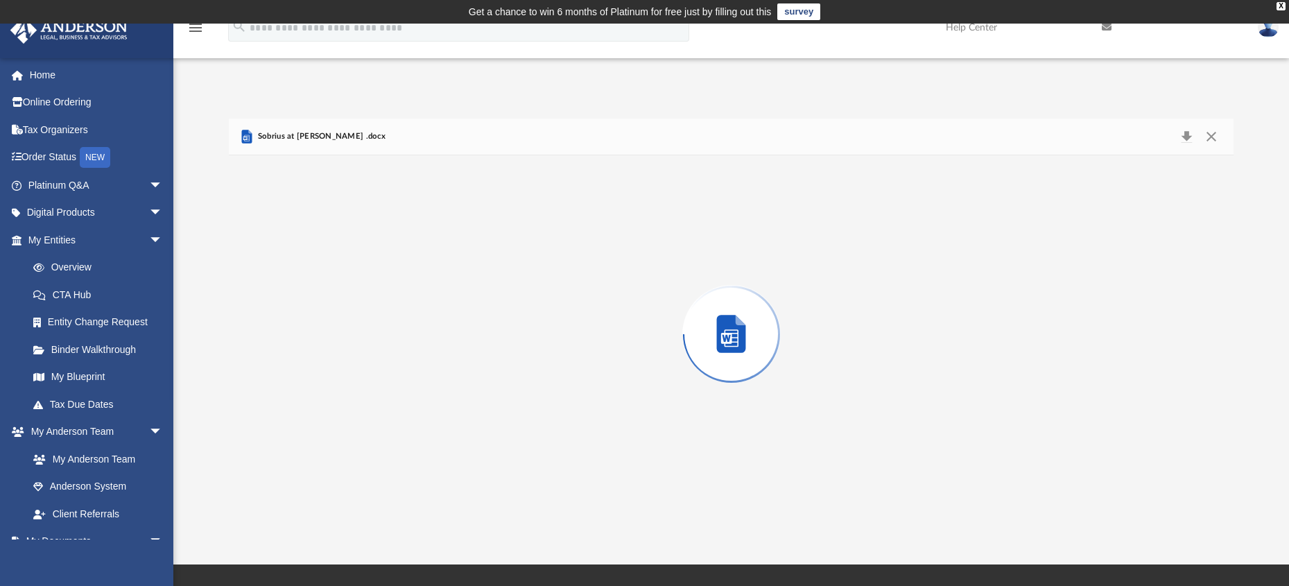
click at [343, 314] on div "Preview" at bounding box center [731, 334] width 1004 height 358
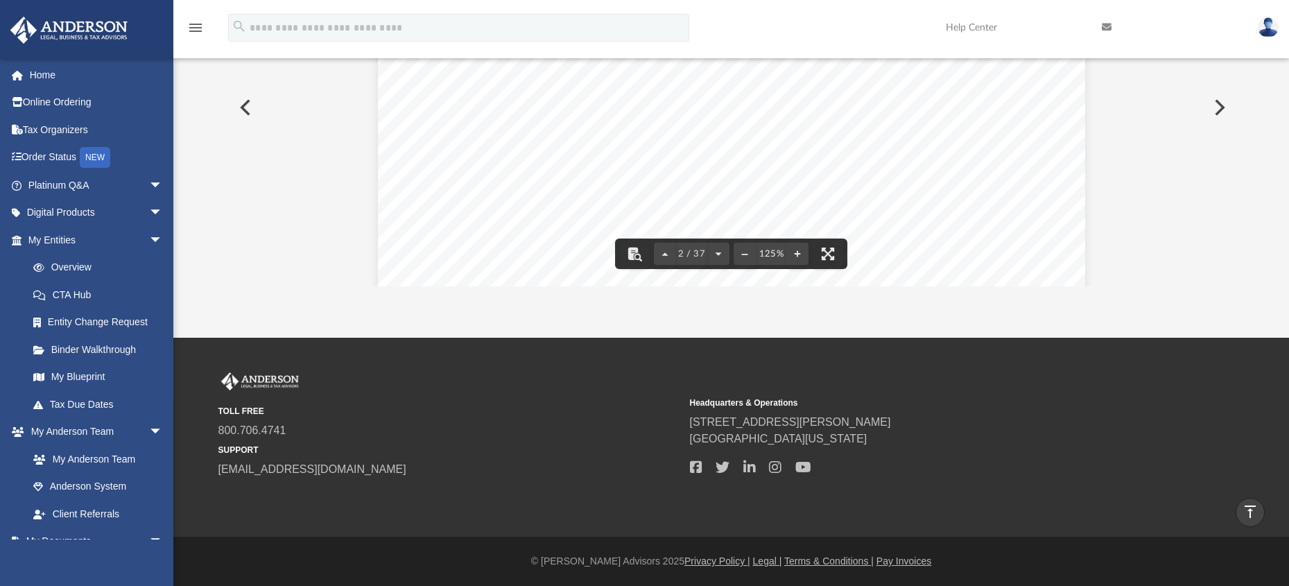
scroll to position [993, 0]
drag, startPoint x: 1174, startPoint y: 265, endPoint x: 1167, endPoint y: 263, distance: 7.9
drag, startPoint x: 1121, startPoint y: 245, endPoint x: 1188, endPoint y: 197, distance: 82.5
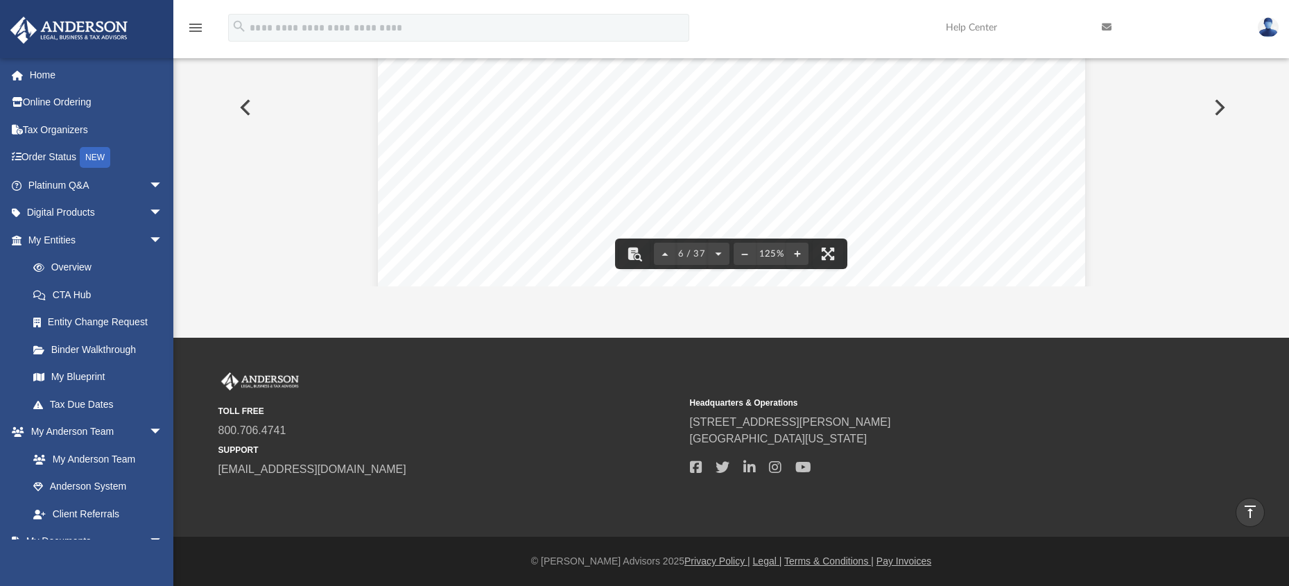
click at [625, 245] on button "File preview" at bounding box center [634, 253] width 31 height 31
click at [664, 249] on button "File preview" at bounding box center [665, 253] width 22 height 31
click at [953, 184] on div "Page 8 of 37 (b) Profits . Profits will be allocated among the Members as follo…" at bounding box center [731, 73] width 707 height 915
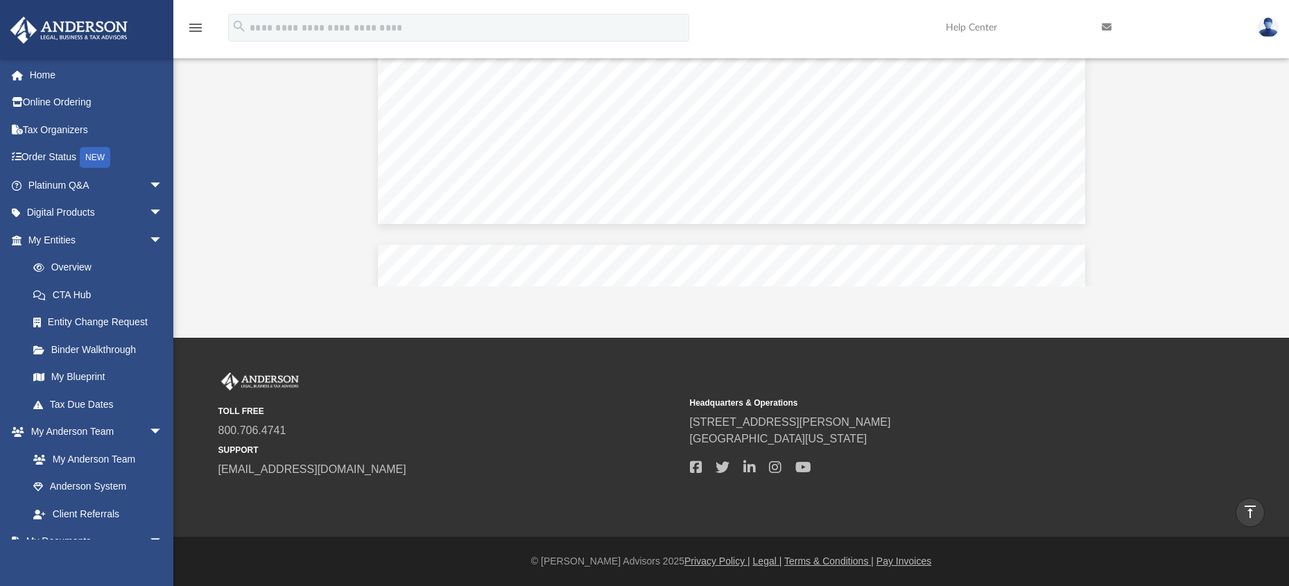
click at [1233, 307] on div "App dougfullaway@fourteenplus.com Sign Out dougfullaway@fourteenplus.com Home O…" at bounding box center [644, 67] width 1289 height 541
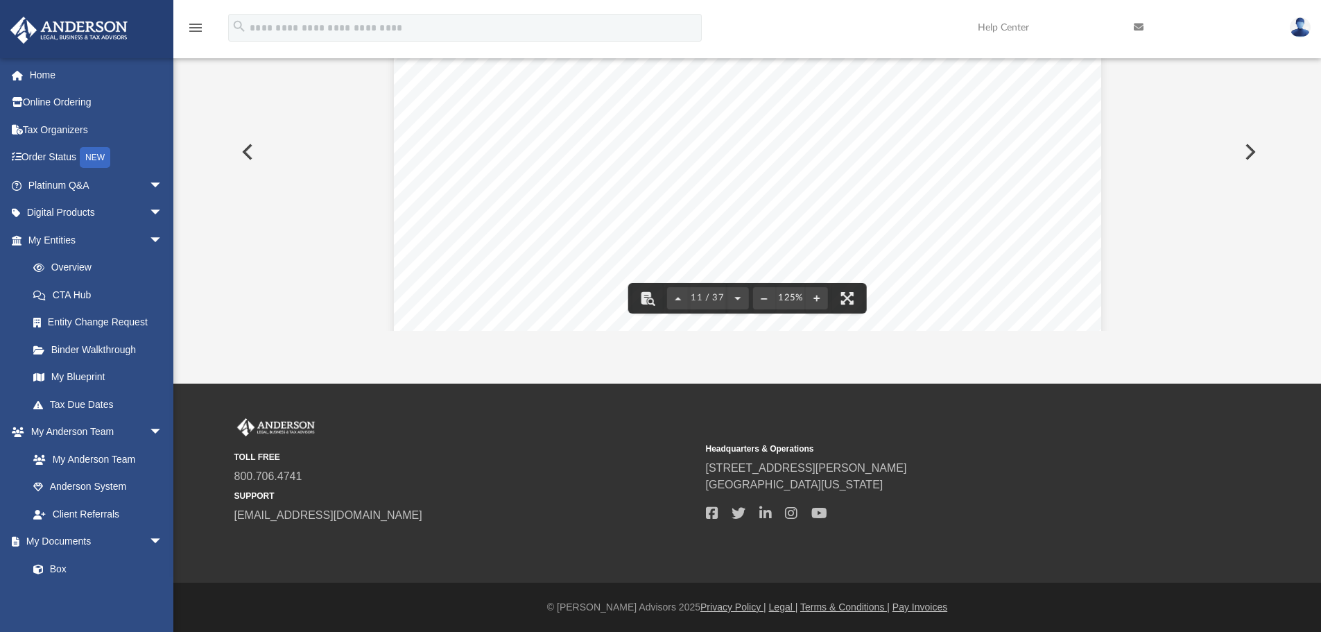
scroll to position [9895, 0]
click at [1025, 428] on div "TOLL FREE 800.706.4741 SUPPORT info@andersonadvisors.com Headquarters & Operati…" at bounding box center [747, 470] width 1026 height 105
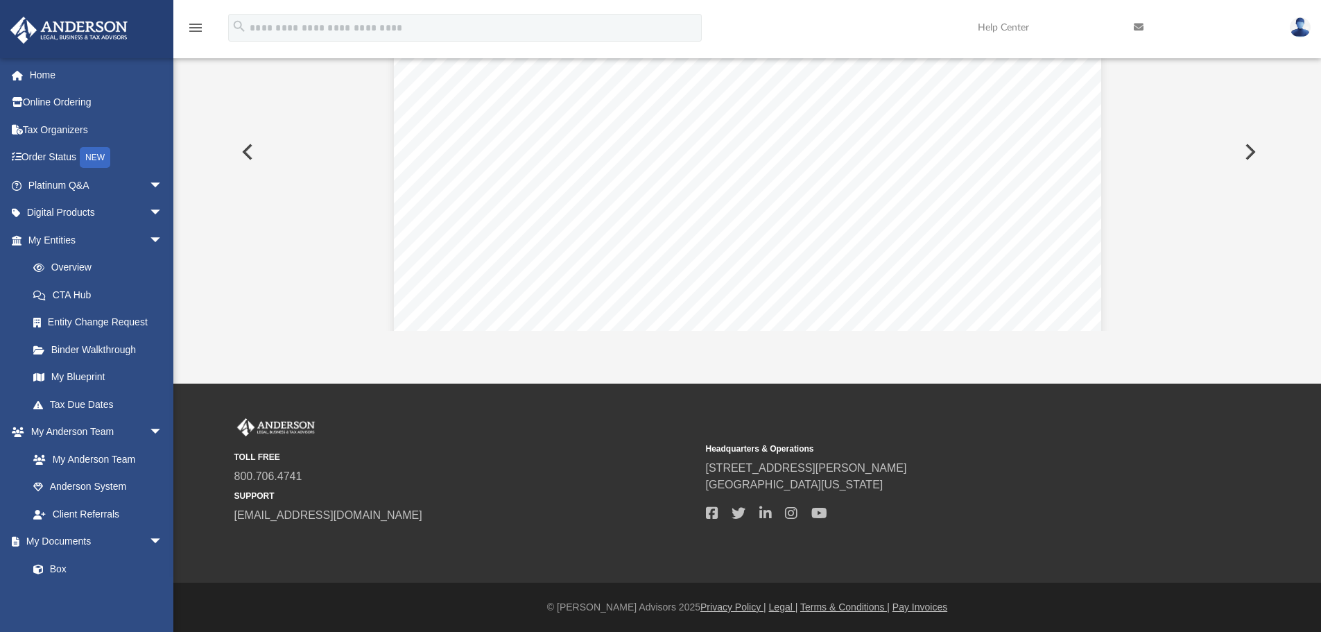
click at [1279, 370] on div "App dougfullaway@fourteenplus.com Sign Out dougfullaway@fourteenplus.com Home O…" at bounding box center [660, 112] width 1321 height 544
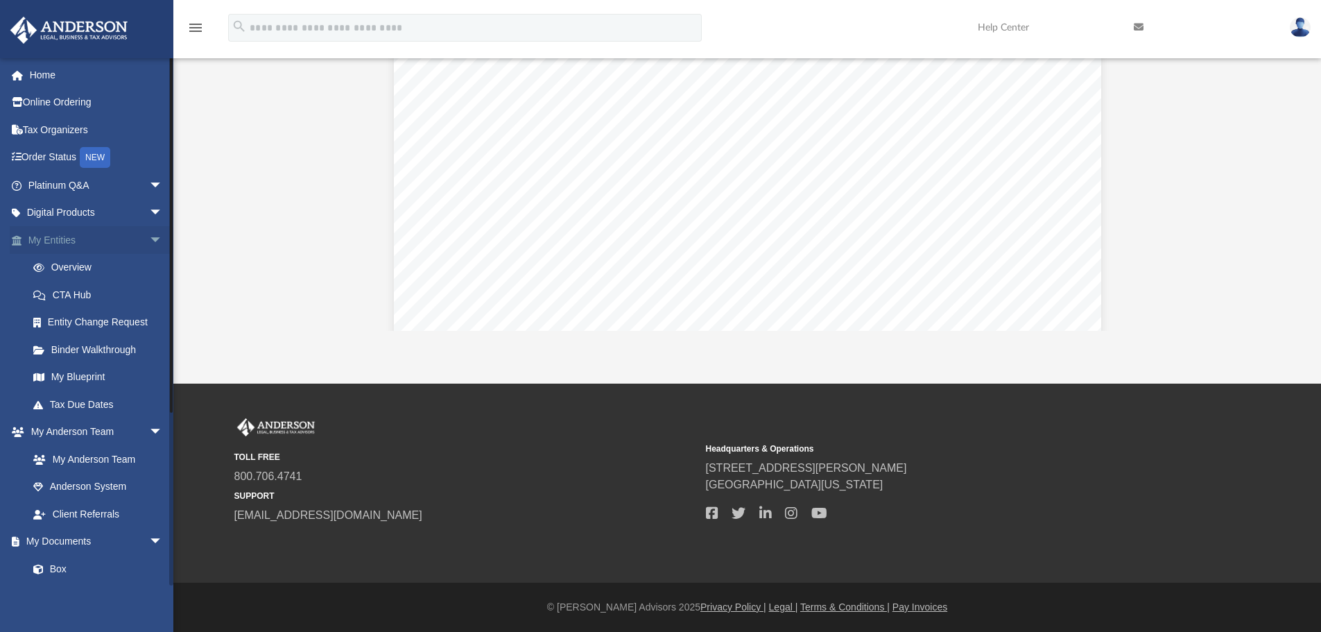
click at [59, 238] on link "My Entities arrow_drop_down" at bounding box center [97, 240] width 174 height 28
click at [65, 267] on link "Overview" at bounding box center [101, 268] width 164 height 28
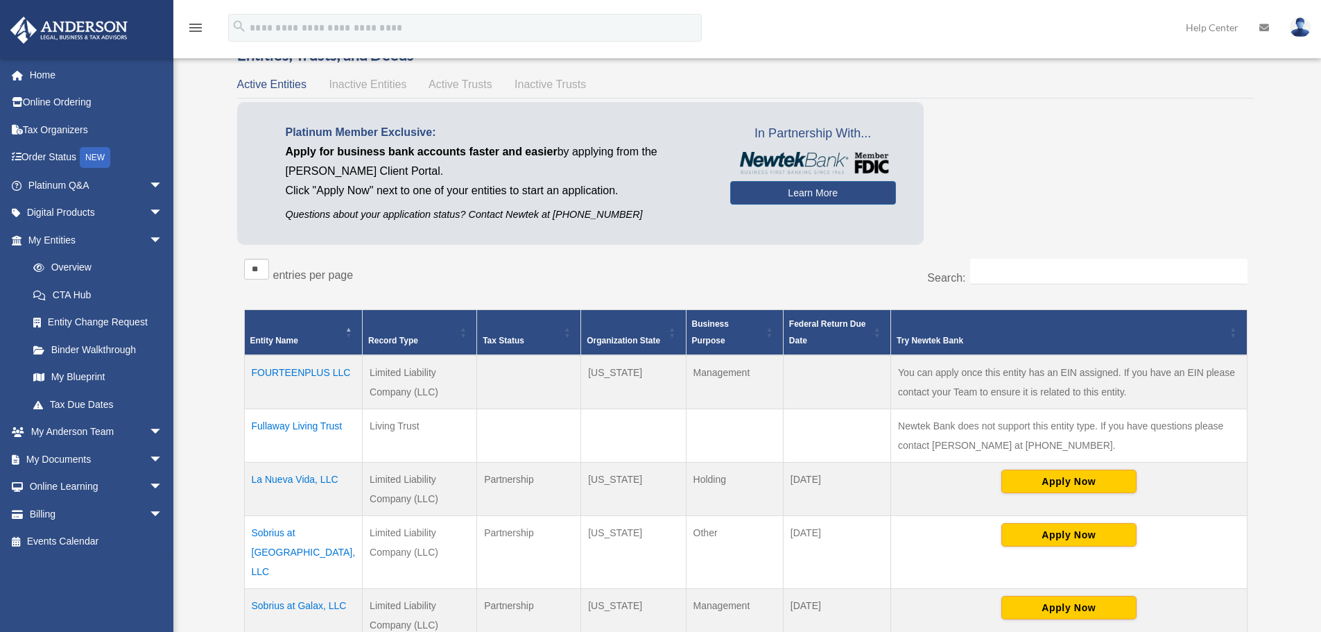
scroll to position [139, 0]
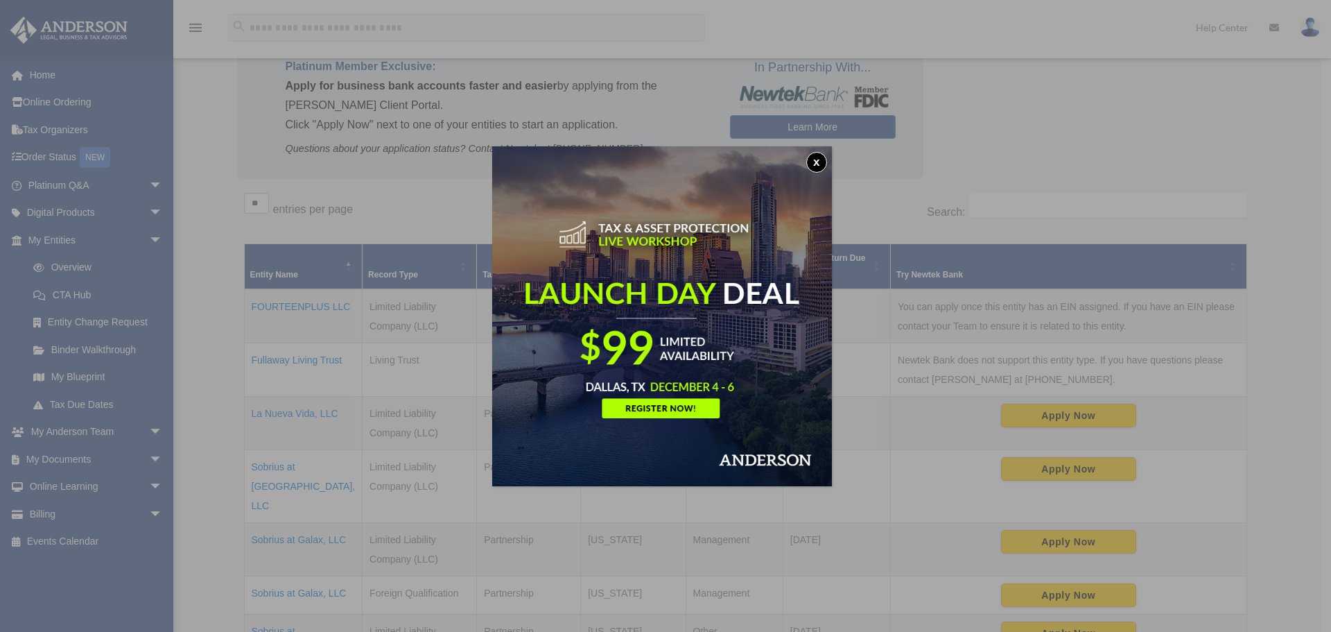
click at [816, 160] on button "x" at bounding box center [816, 162] width 21 height 21
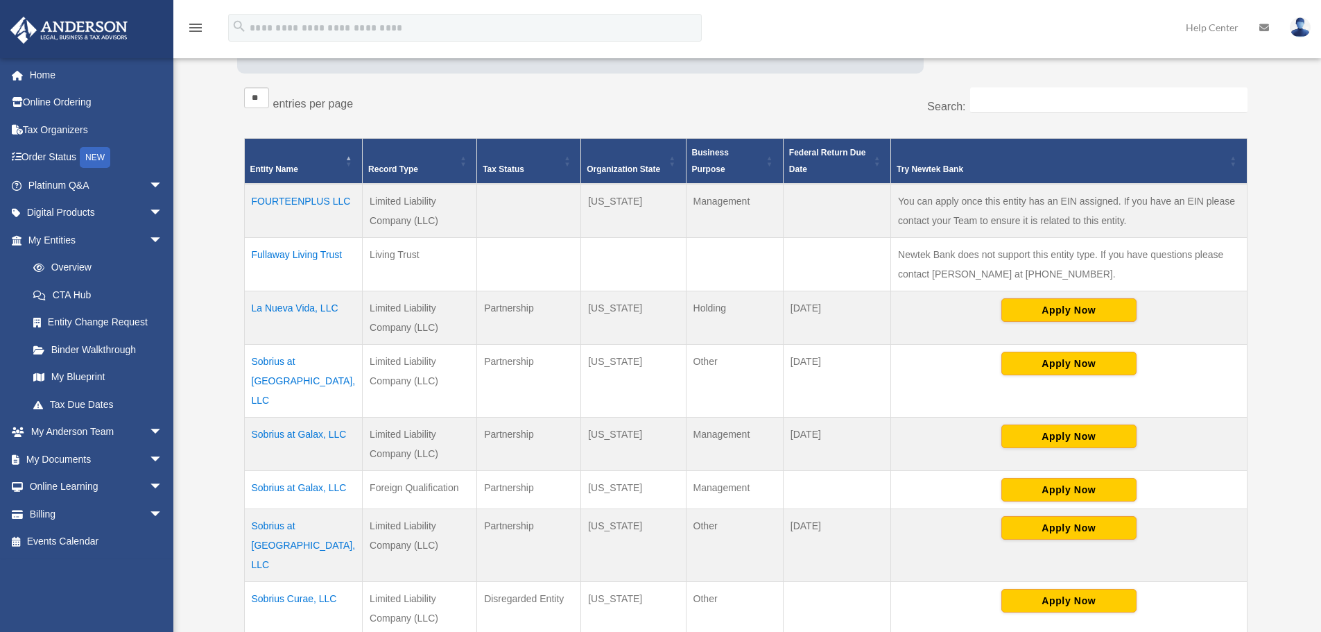
scroll to position [277, 0]
